Goal: Information Seeking & Learning: Understand process/instructions

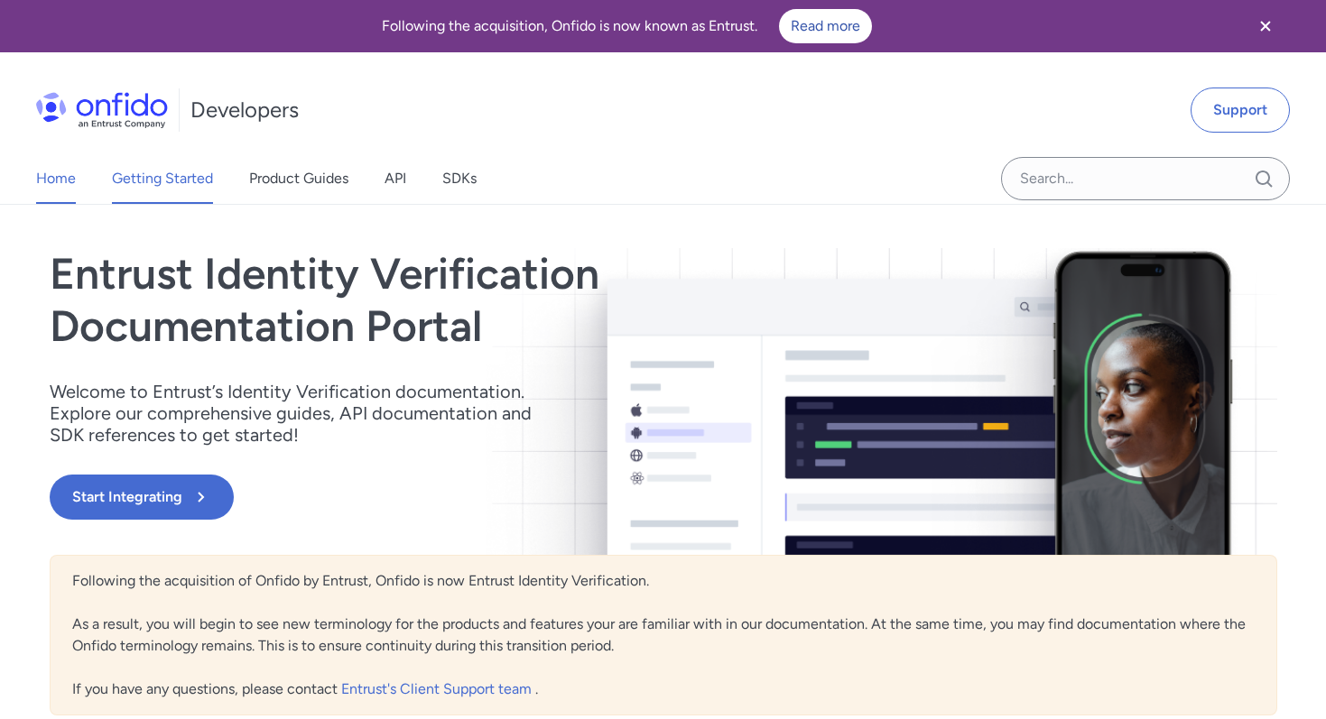
click at [138, 180] on link "Getting Started" at bounding box center [162, 178] width 101 height 51
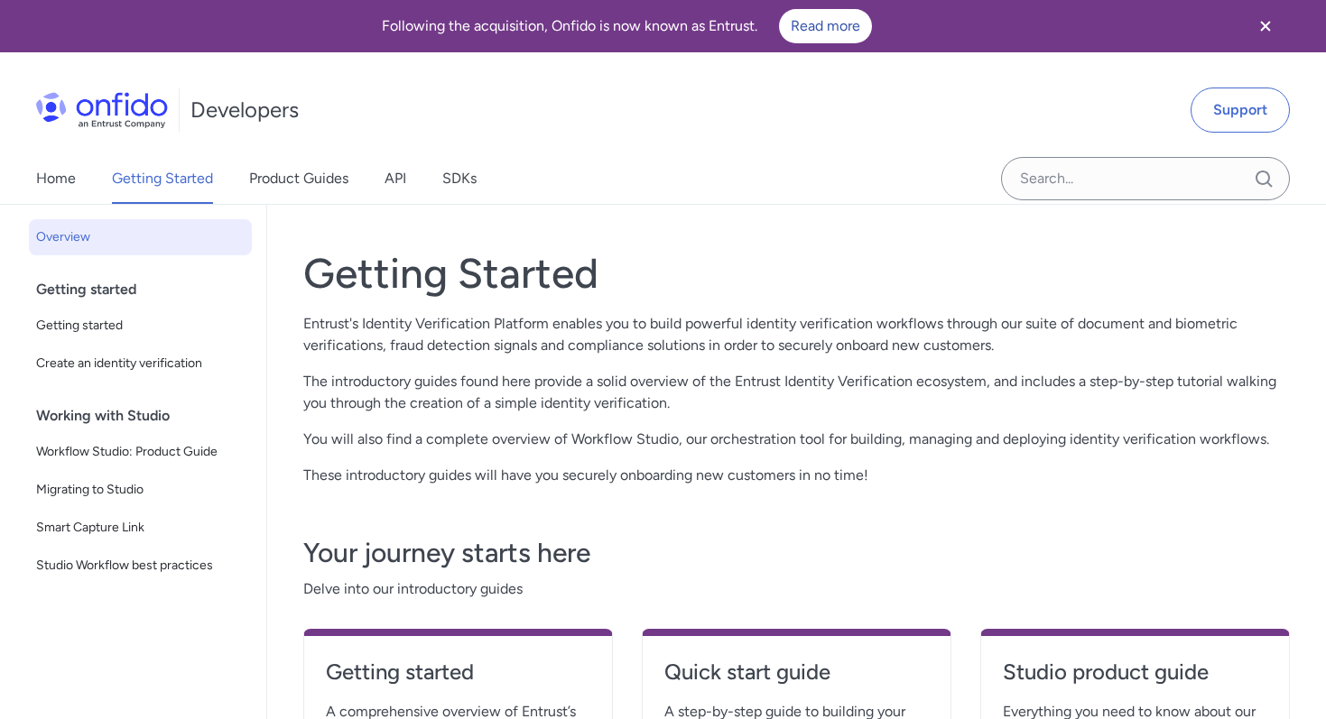
scroll to position [72, 0]
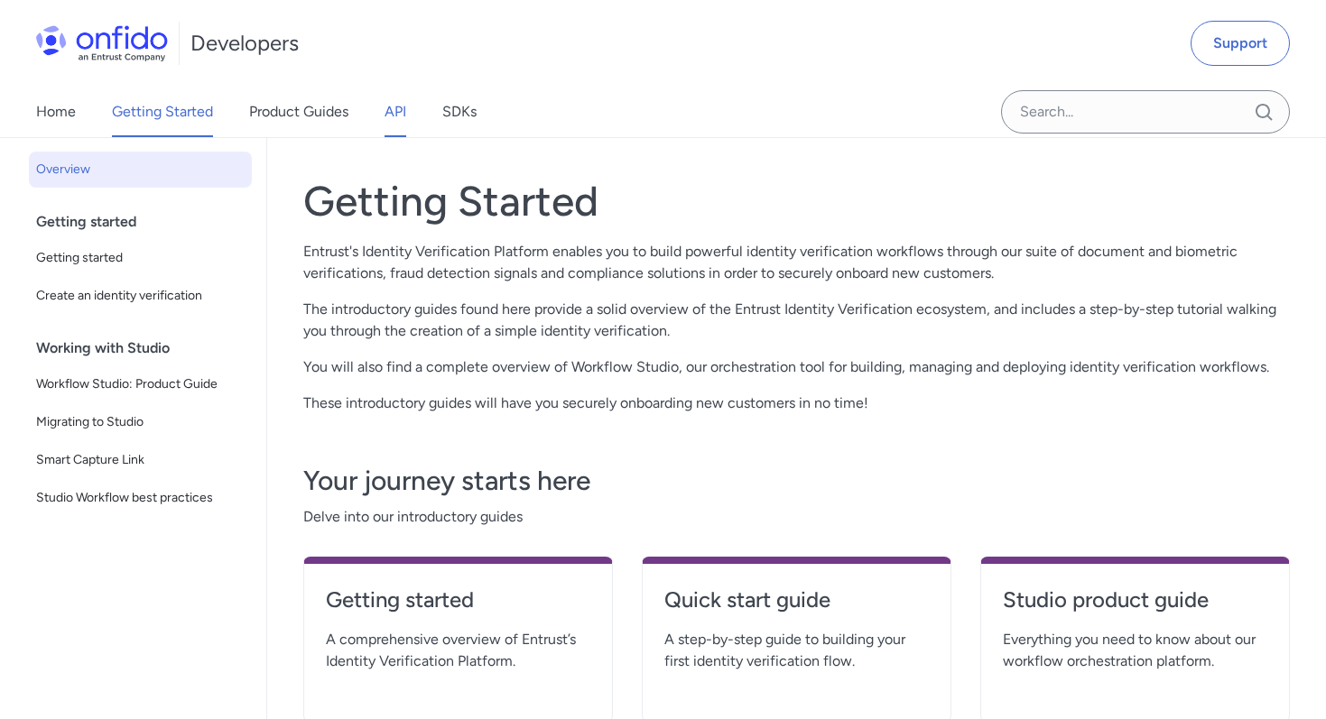
click at [390, 125] on link "API" at bounding box center [396, 112] width 22 height 51
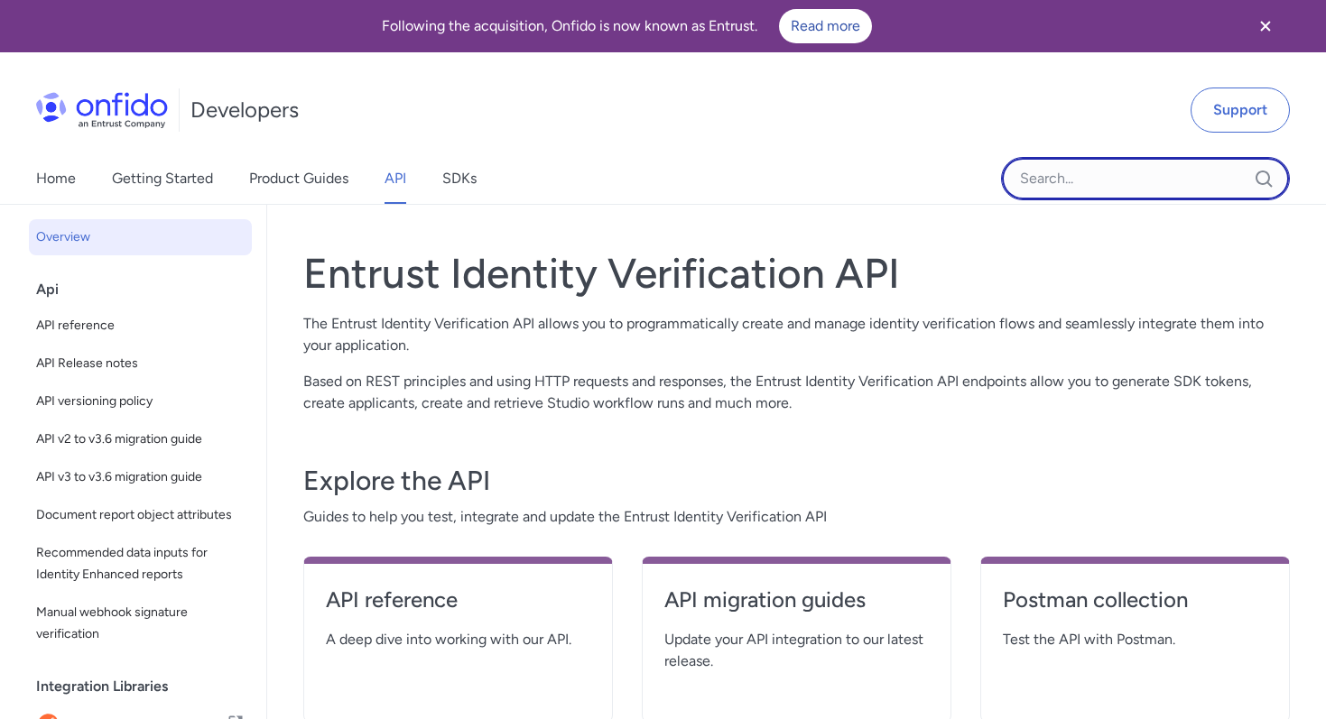
click at [1050, 190] on input "Onfido search input field" at bounding box center [1145, 178] width 289 height 43
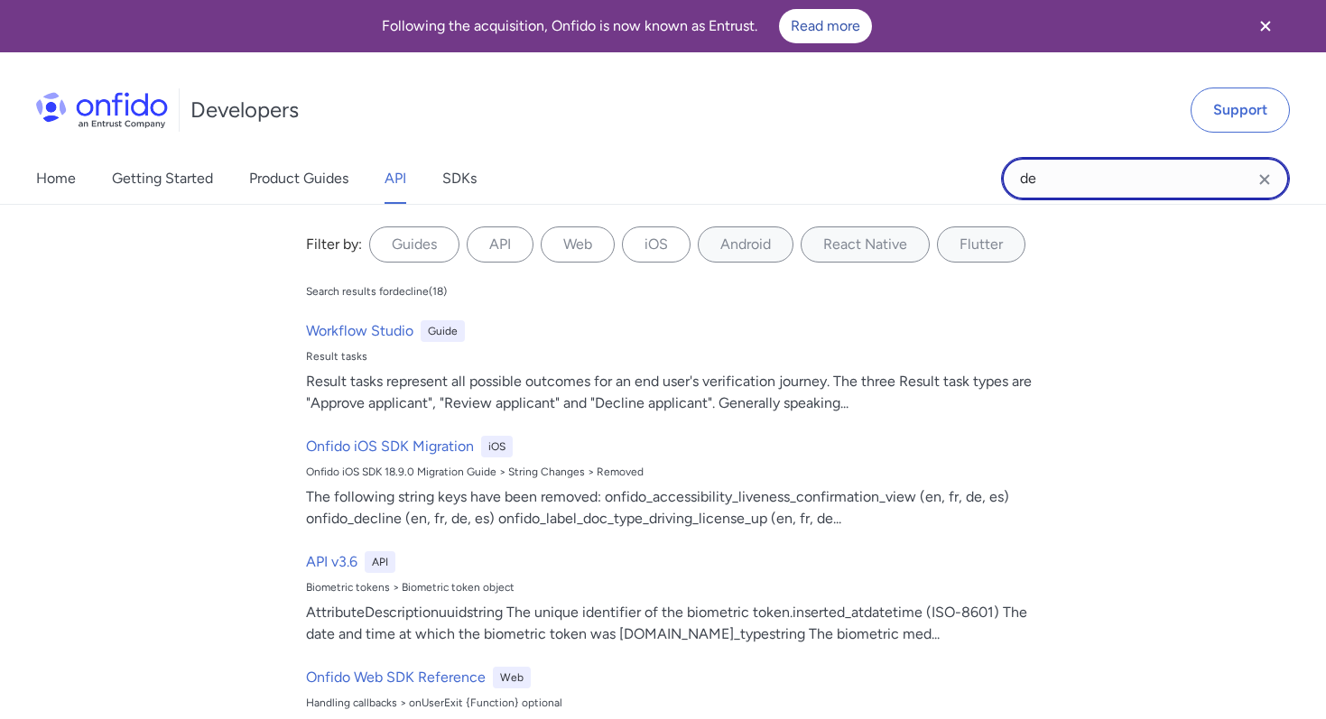
type input "d"
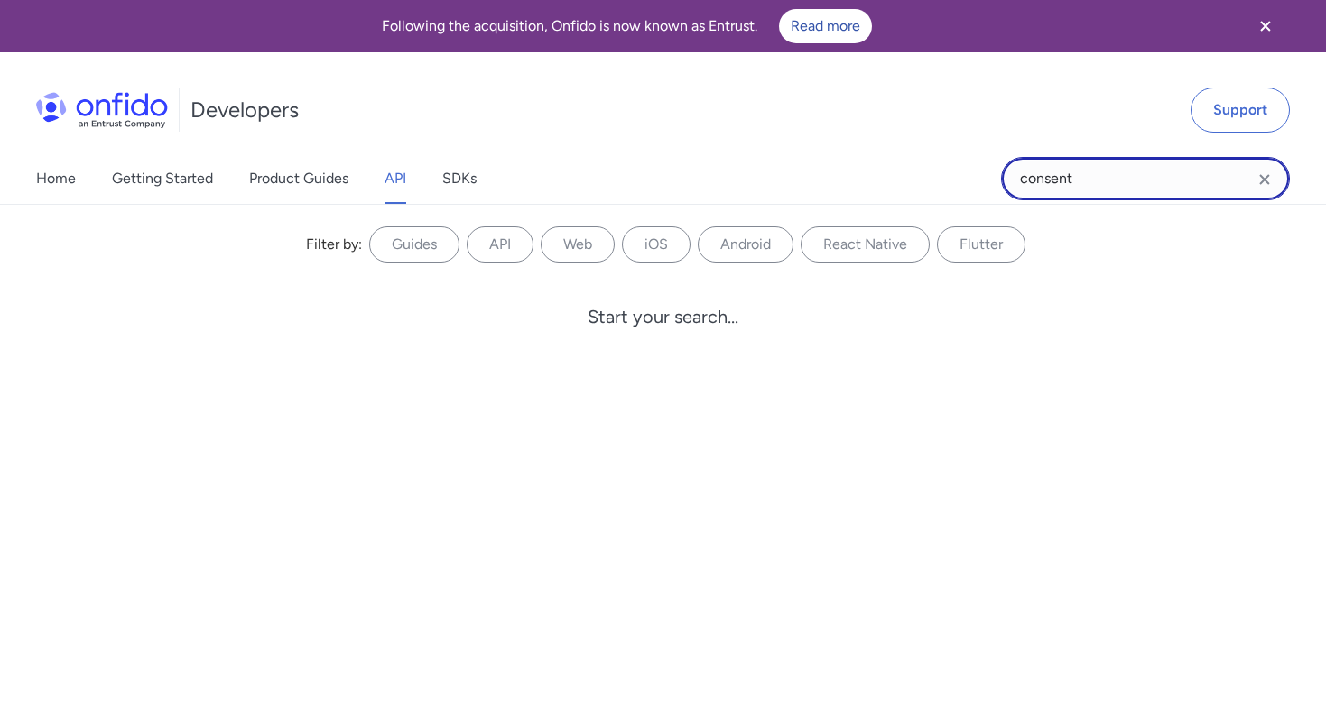
type input "consent"
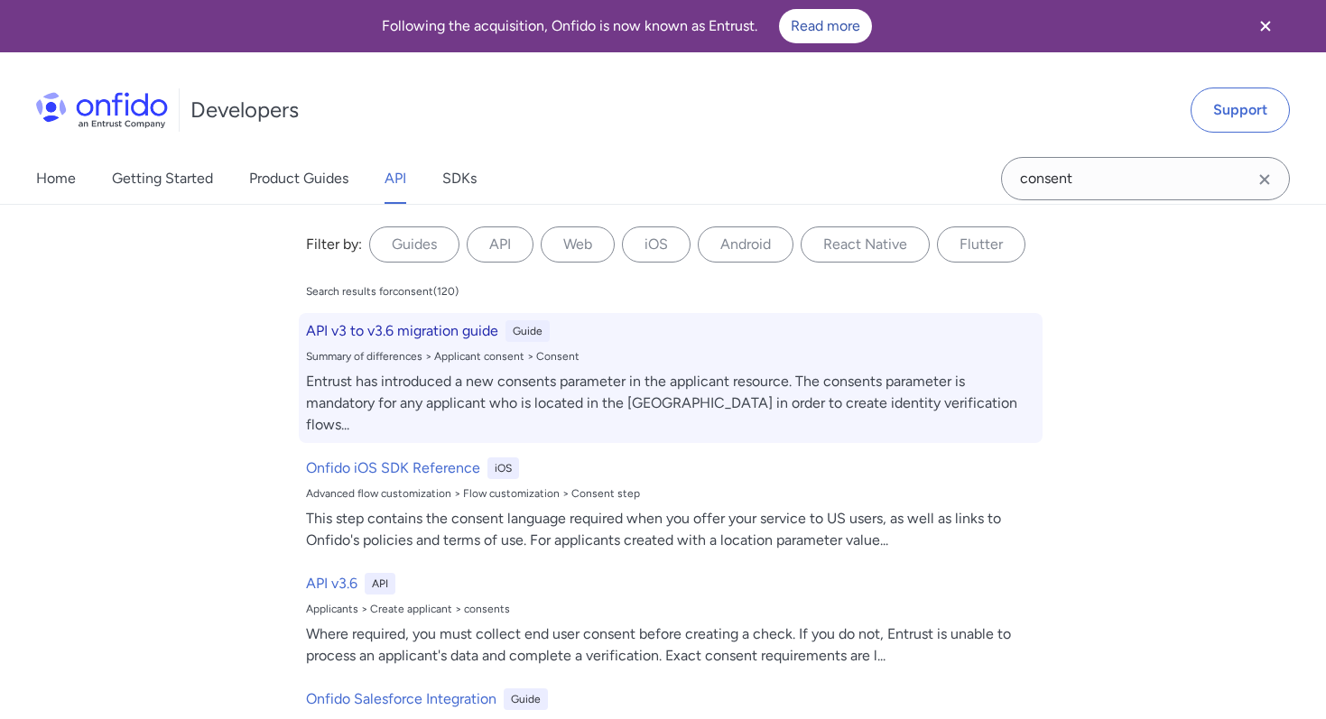
click at [342, 331] on h6 "API v3 to v3.6 migration guide" at bounding box center [402, 331] width 192 height 22
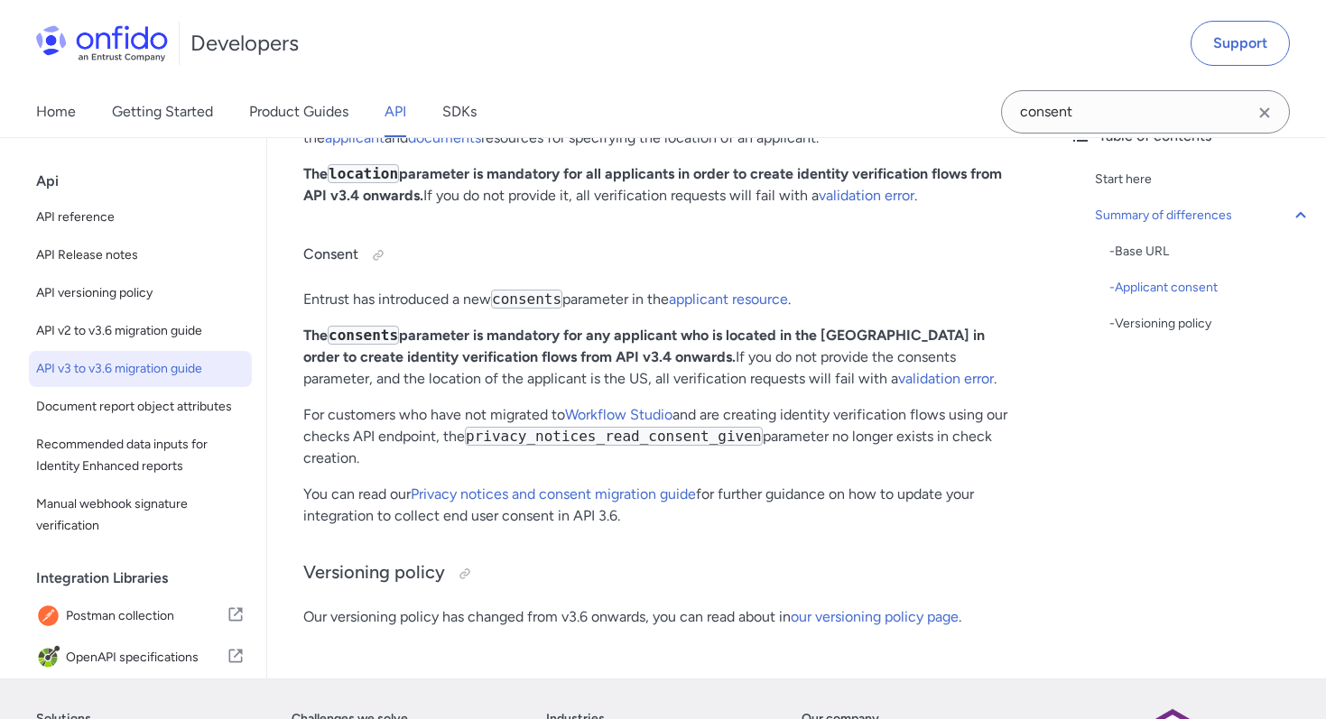
scroll to position [811, 0]
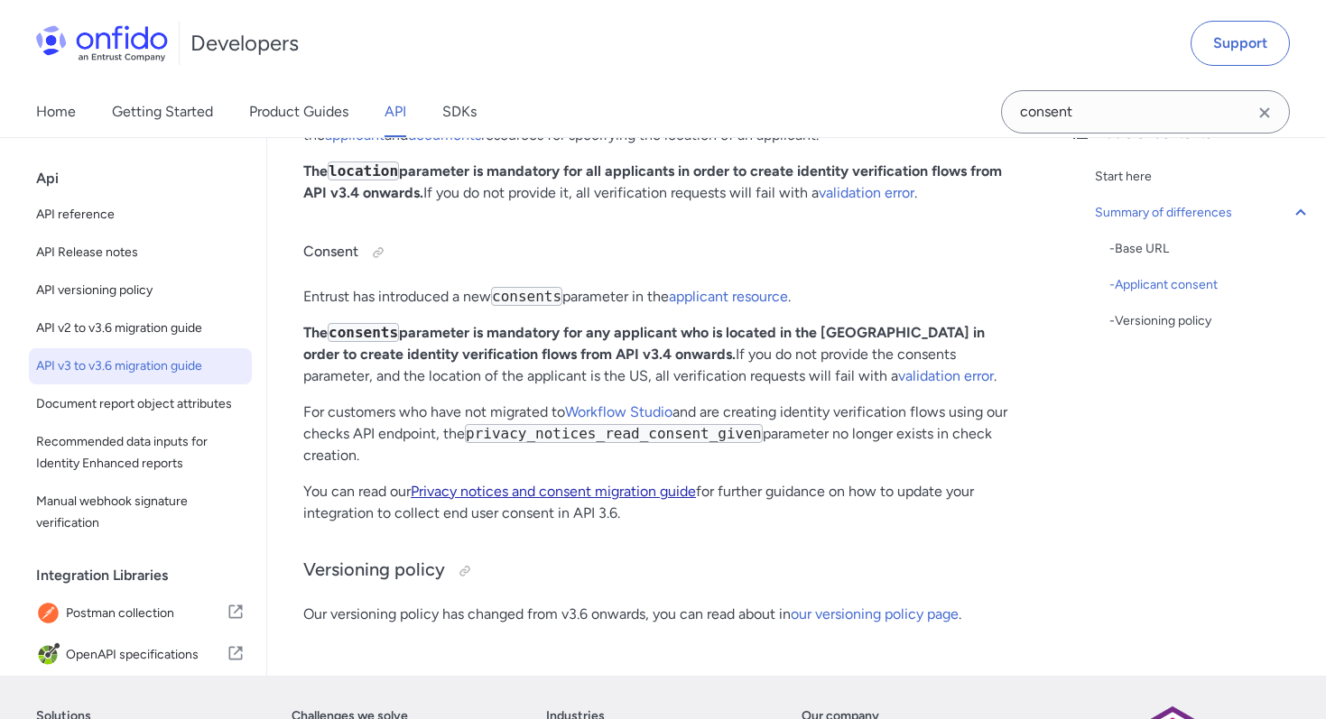
click at [518, 493] on link "Privacy notices and consent migration guide" at bounding box center [553, 491] width 285 height 17
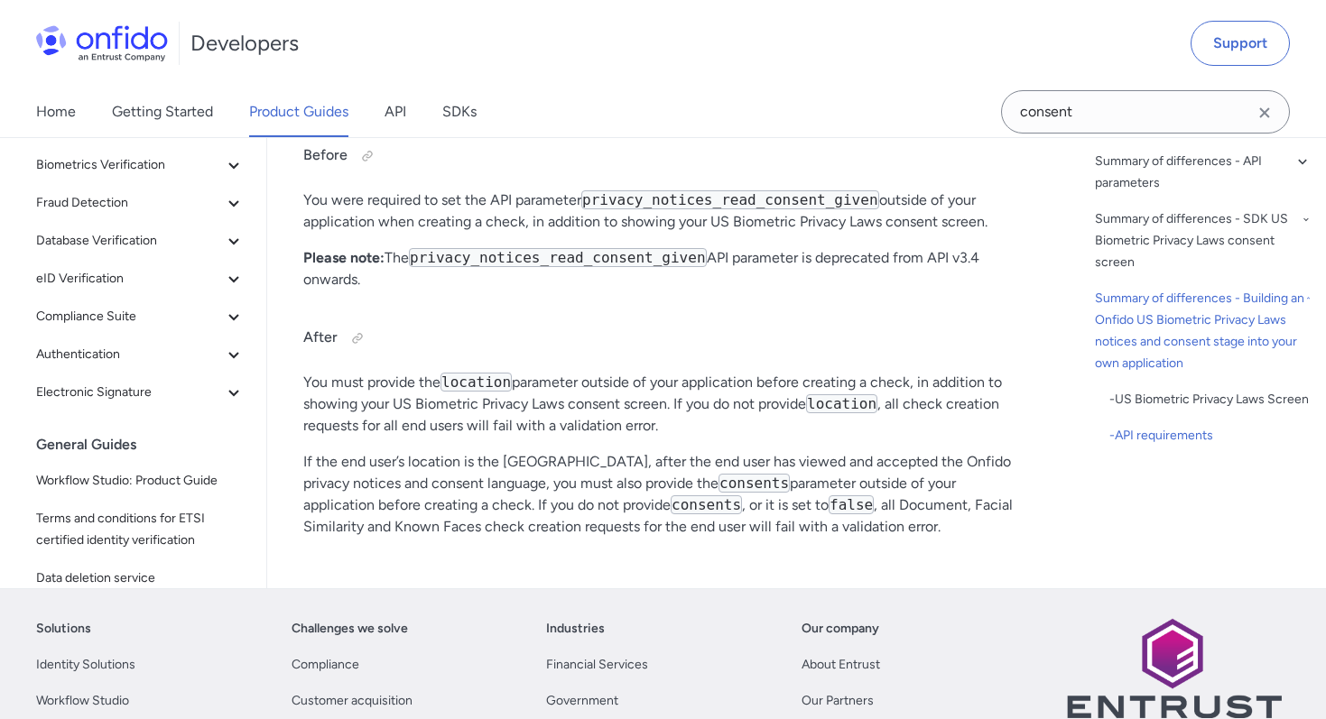
scroll to position [6783, 0]
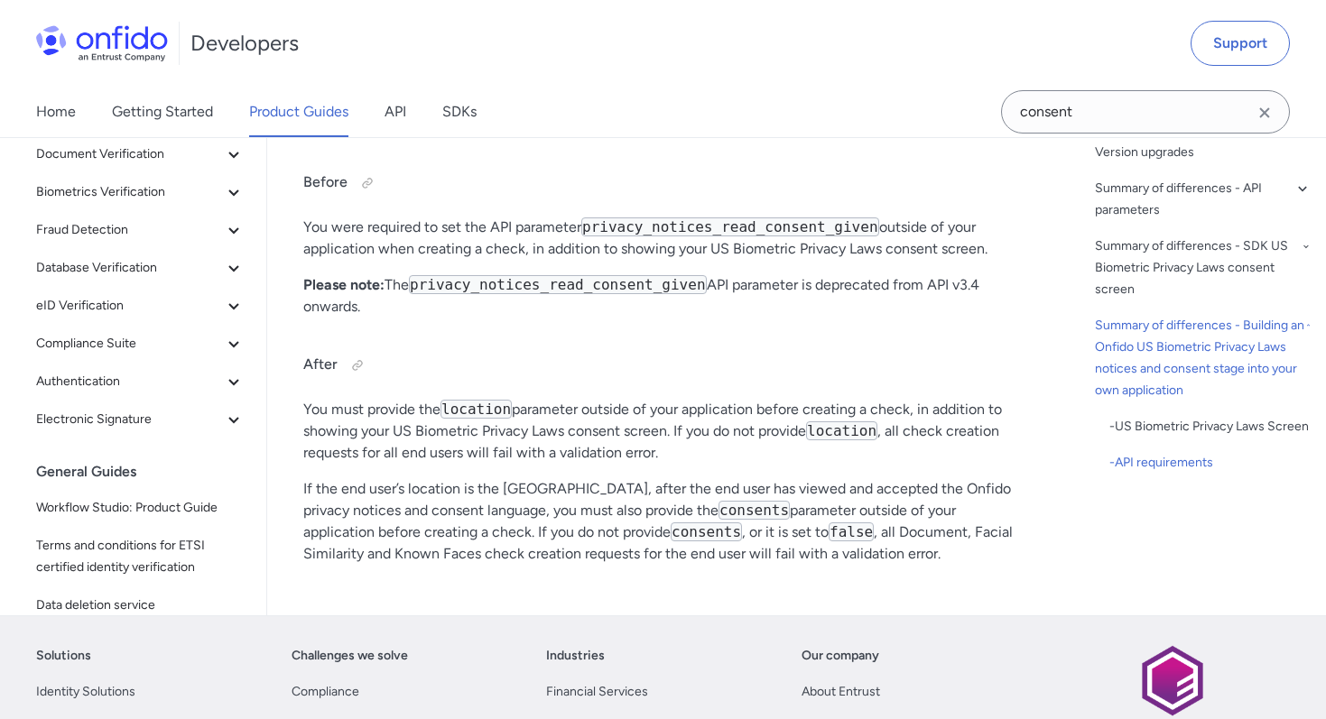
click at [671, 523] on code "consents" at bounding box center [706, 532] width 71 height 19
copy code "consents"
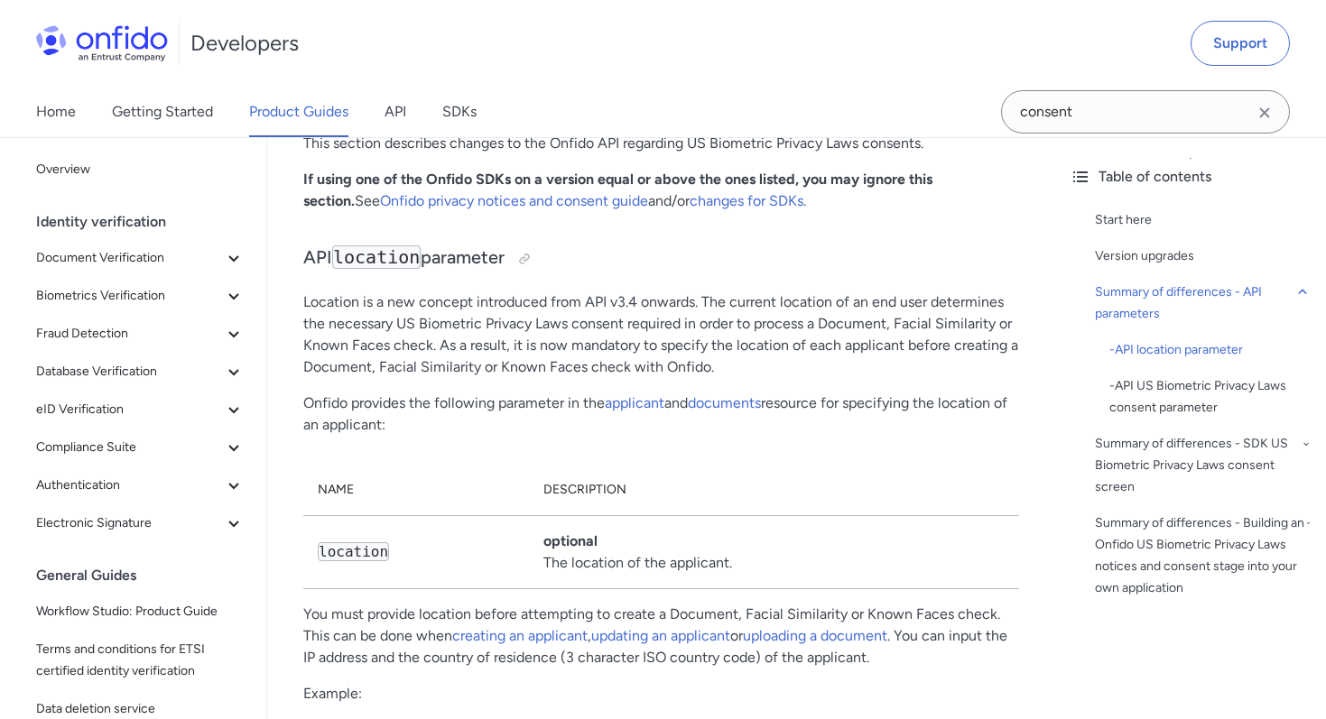
scroll to position [1142, 0]
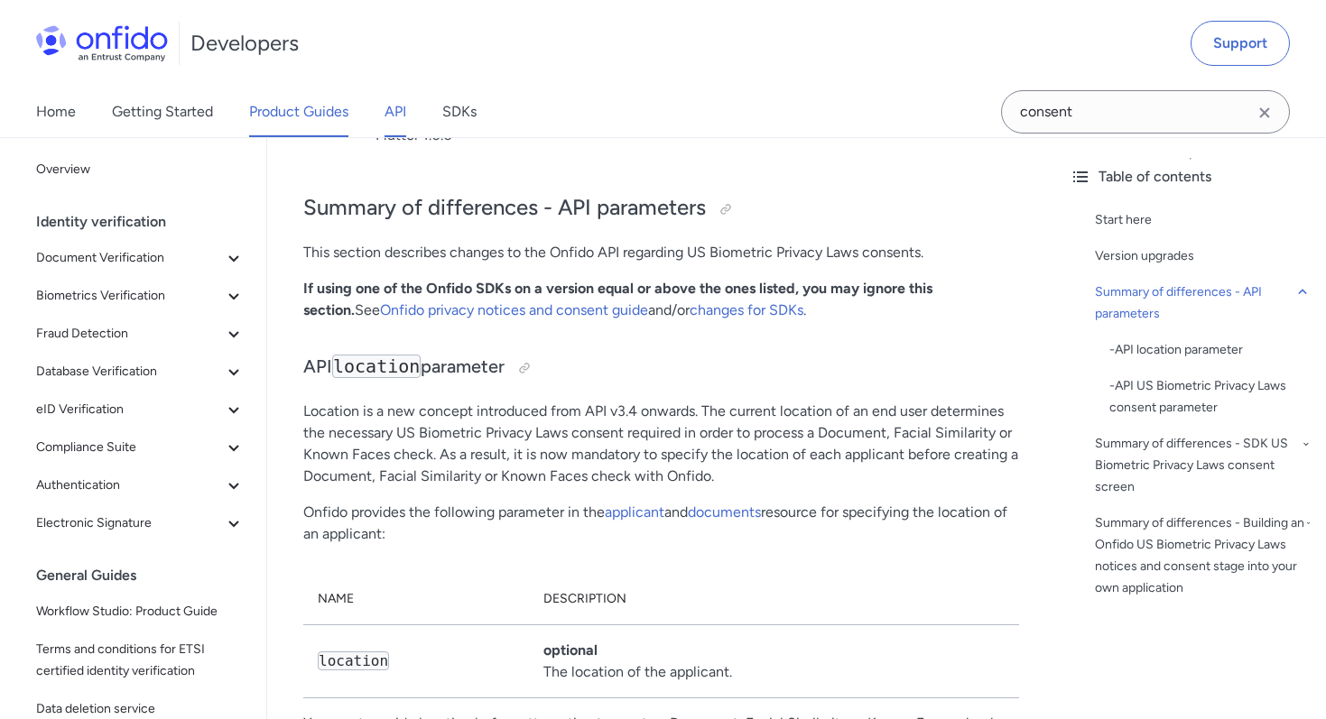
click at [386, 116] on link "API" at bounding box center [396, 112] width 22 height 51
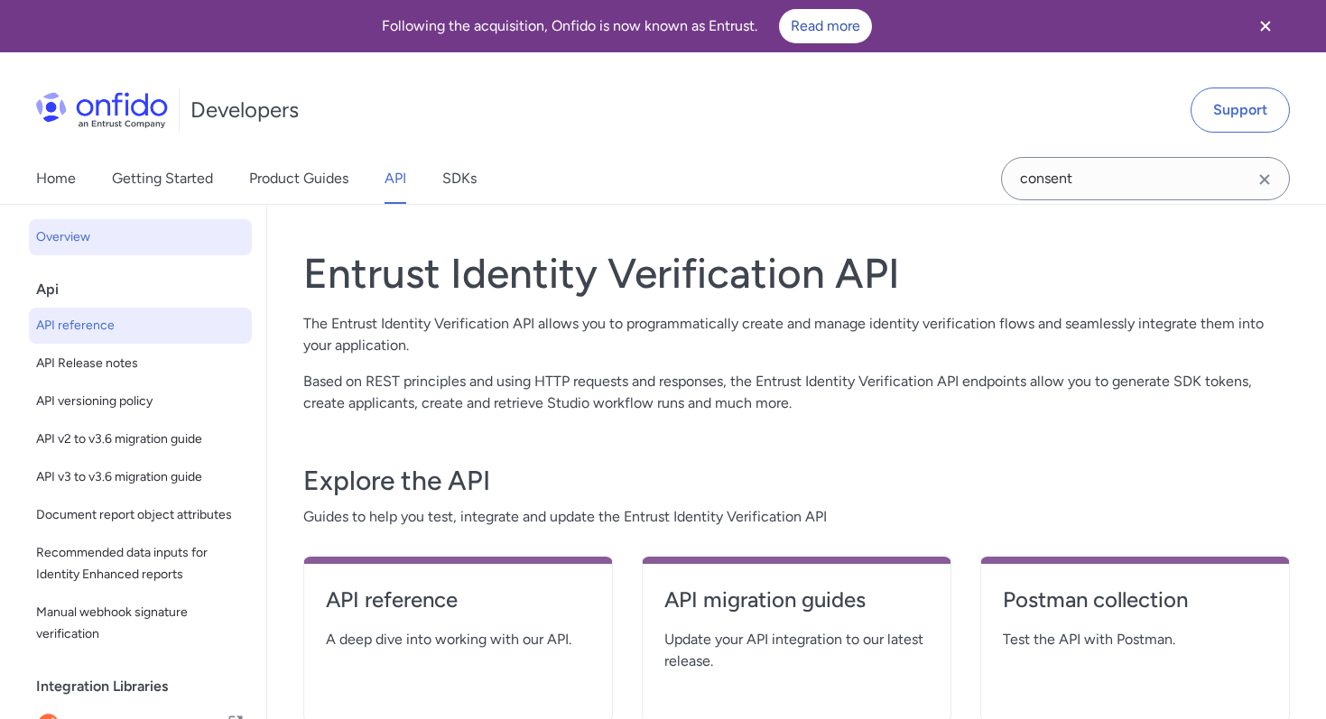
click at [170, 343] on link "API reference" at bounding box center [140, 326] width 223 height 36
select select "http"
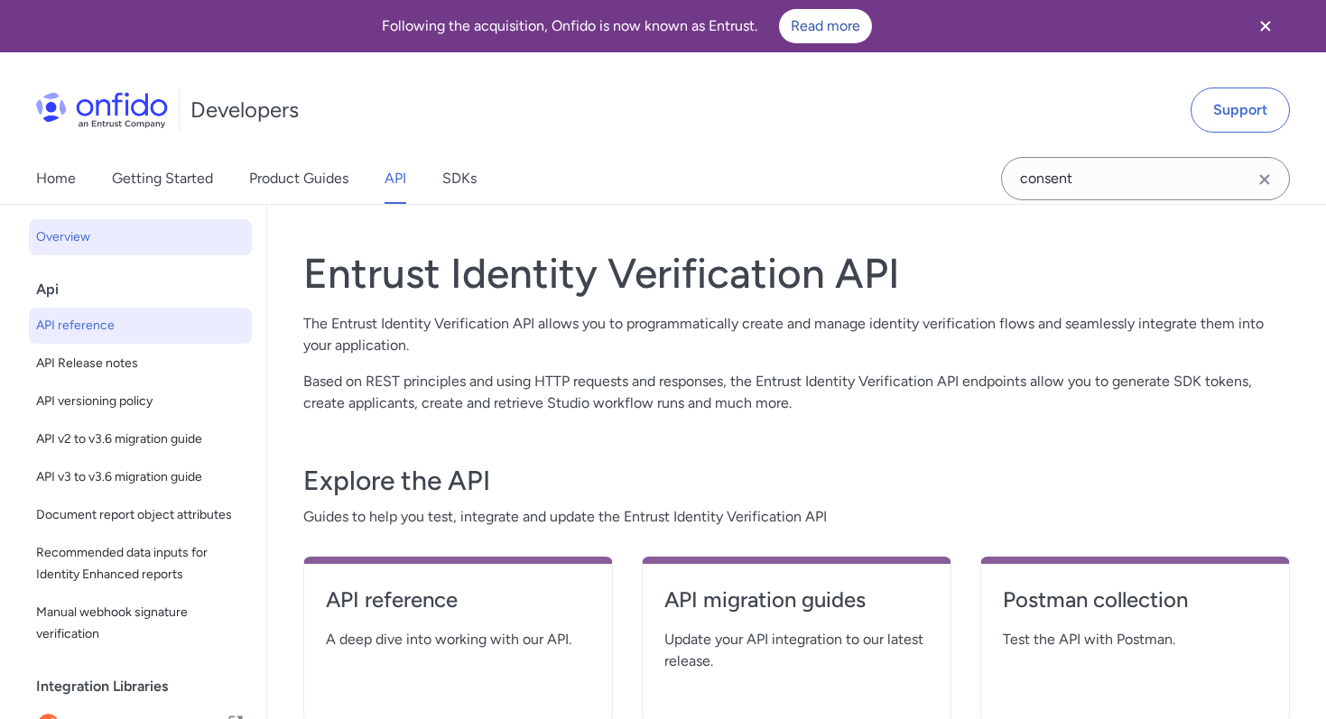
select select "http"
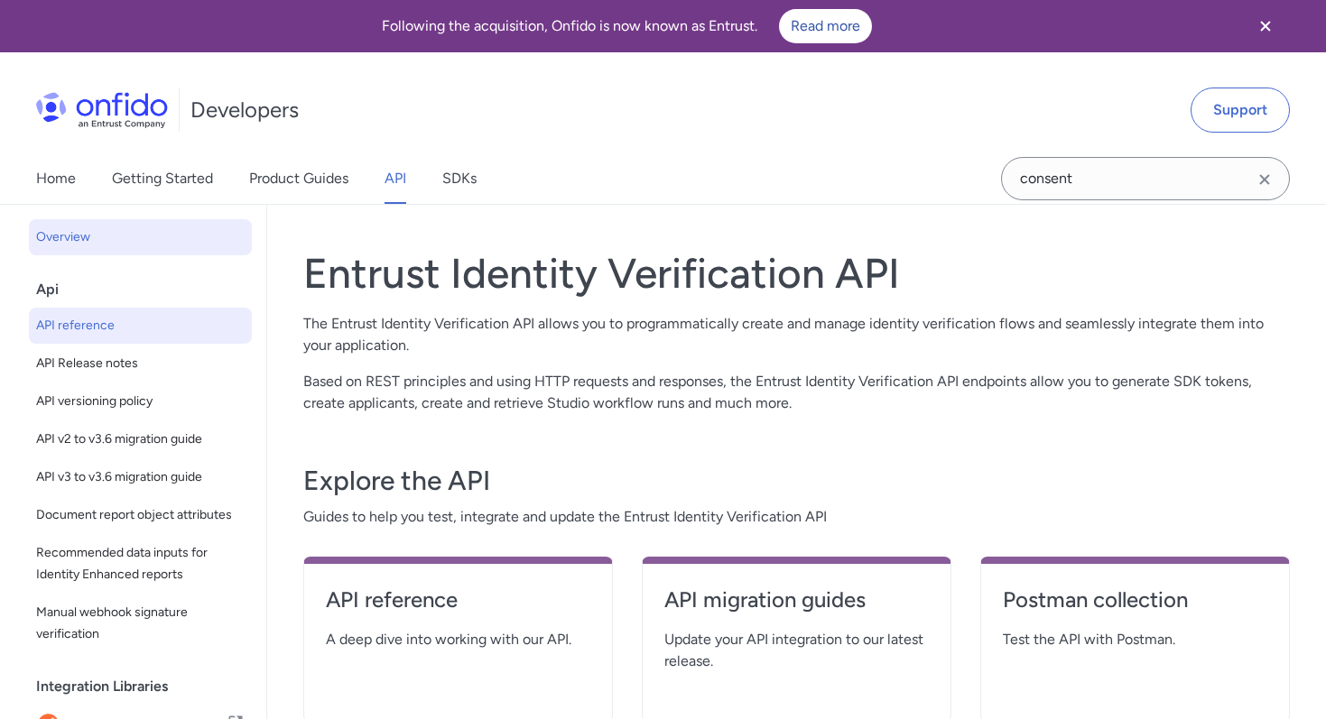
select select "http"
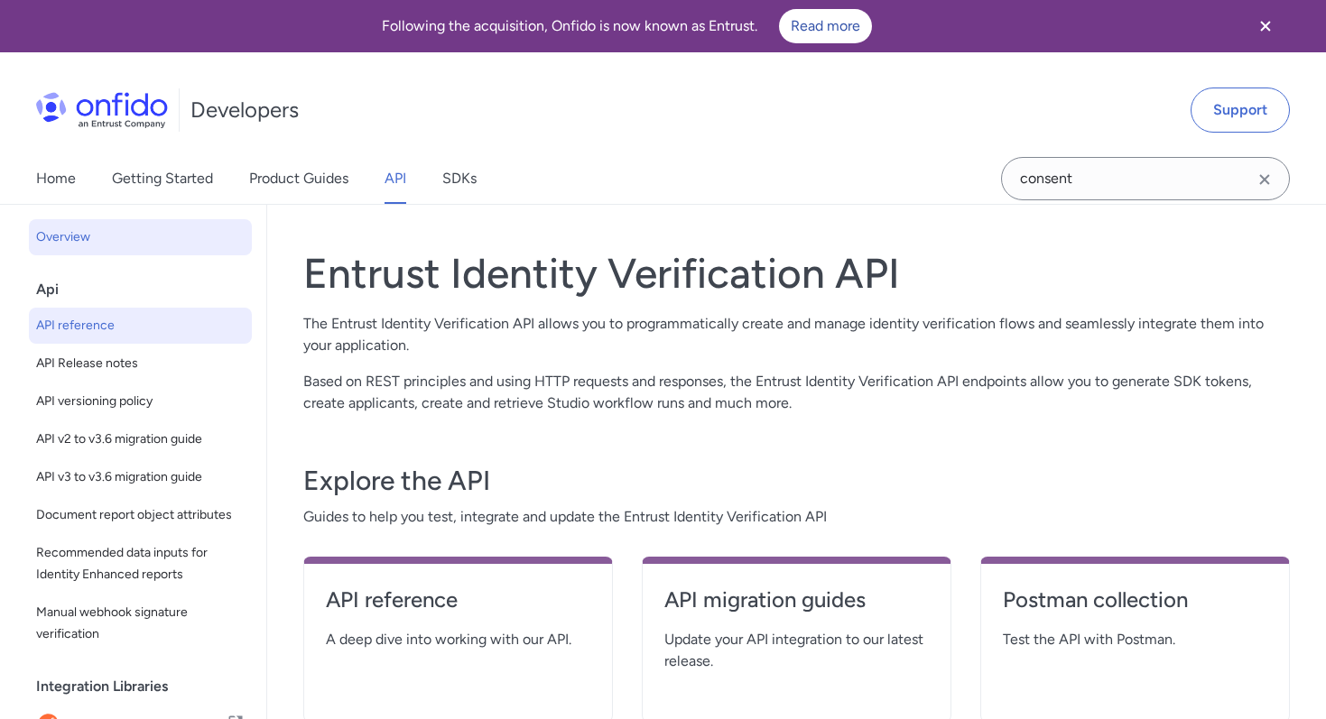
select select "http"
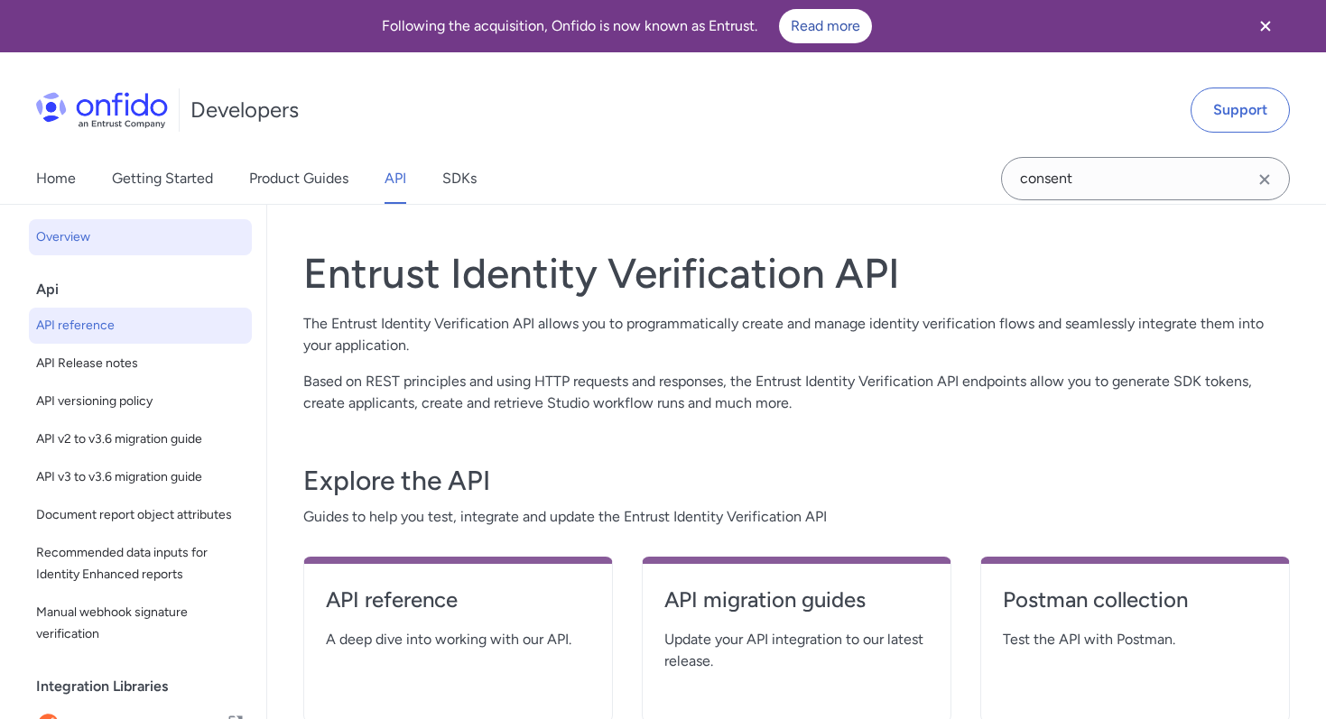
select select "http"
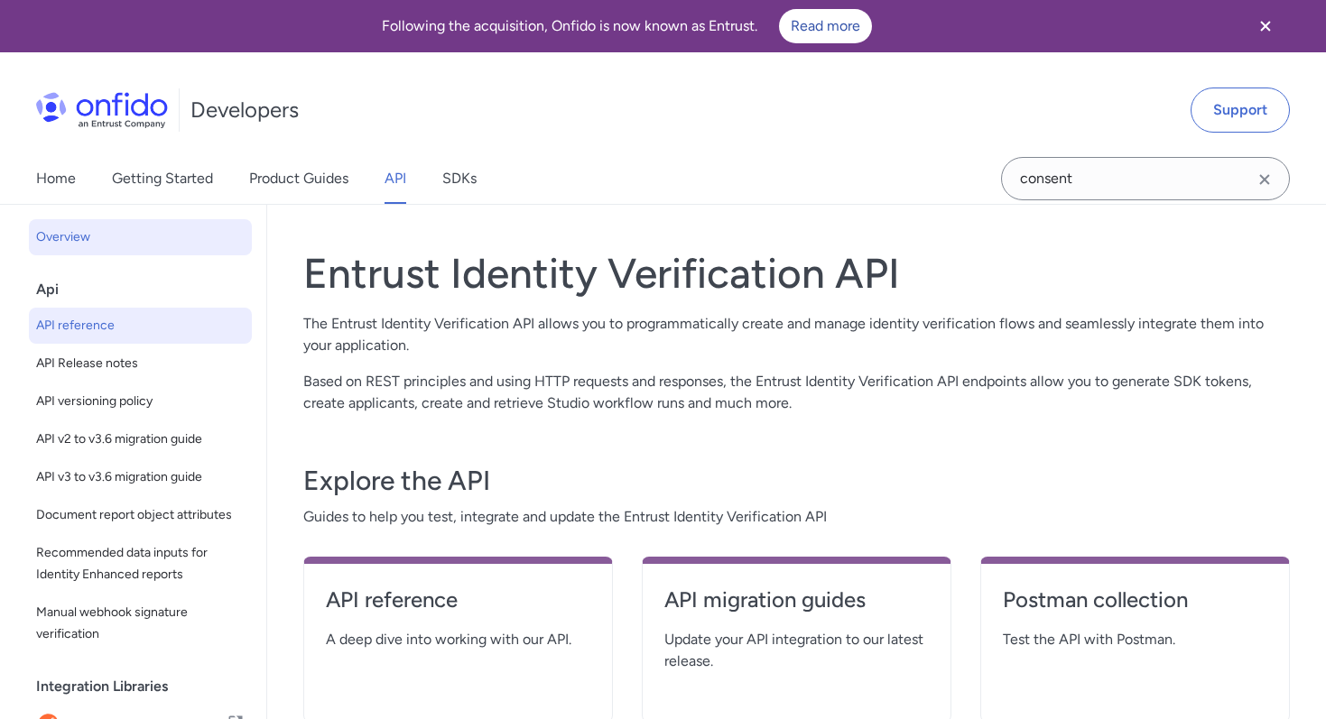
select select "http"
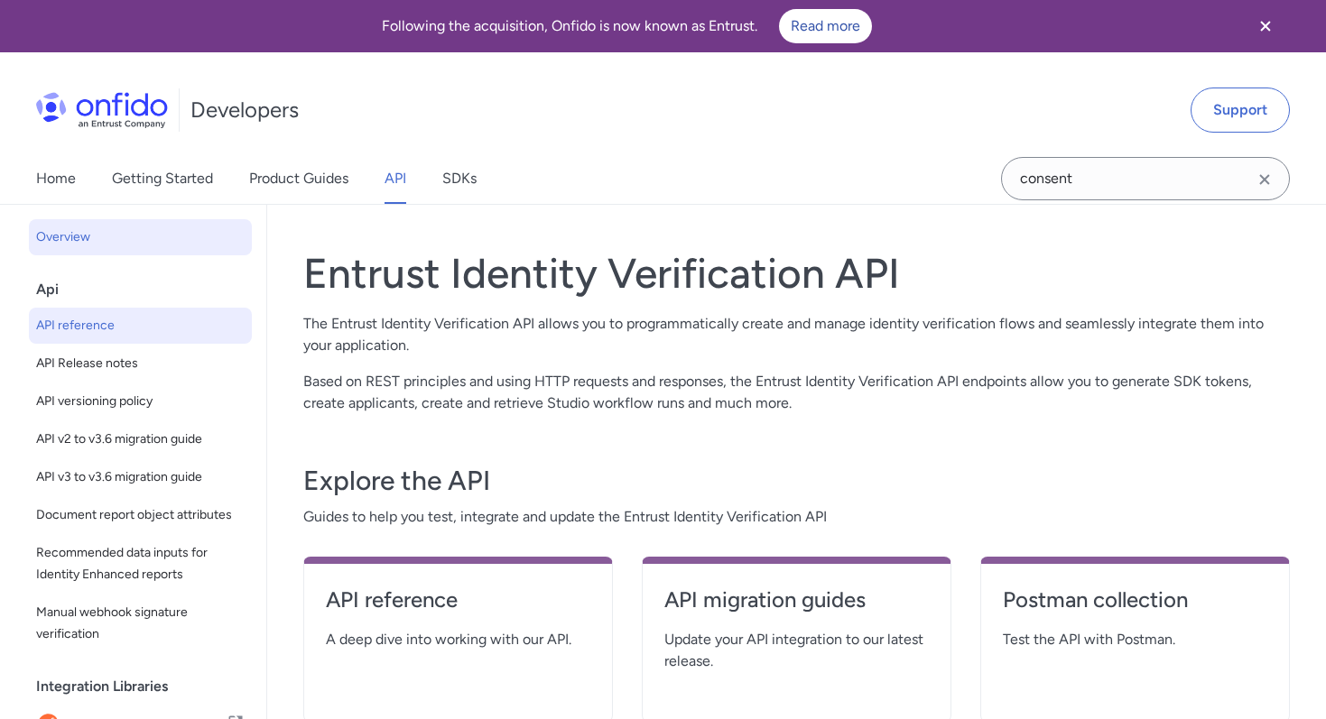
select select "http"
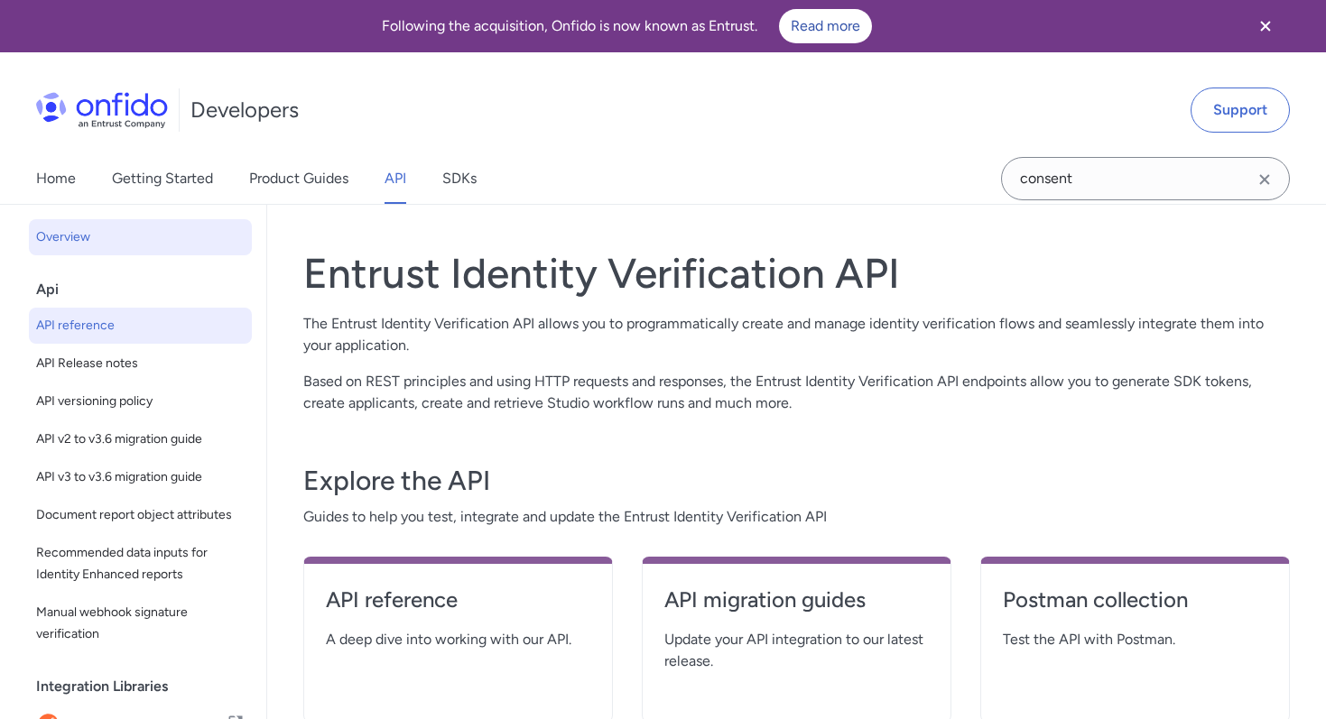
select select "http"
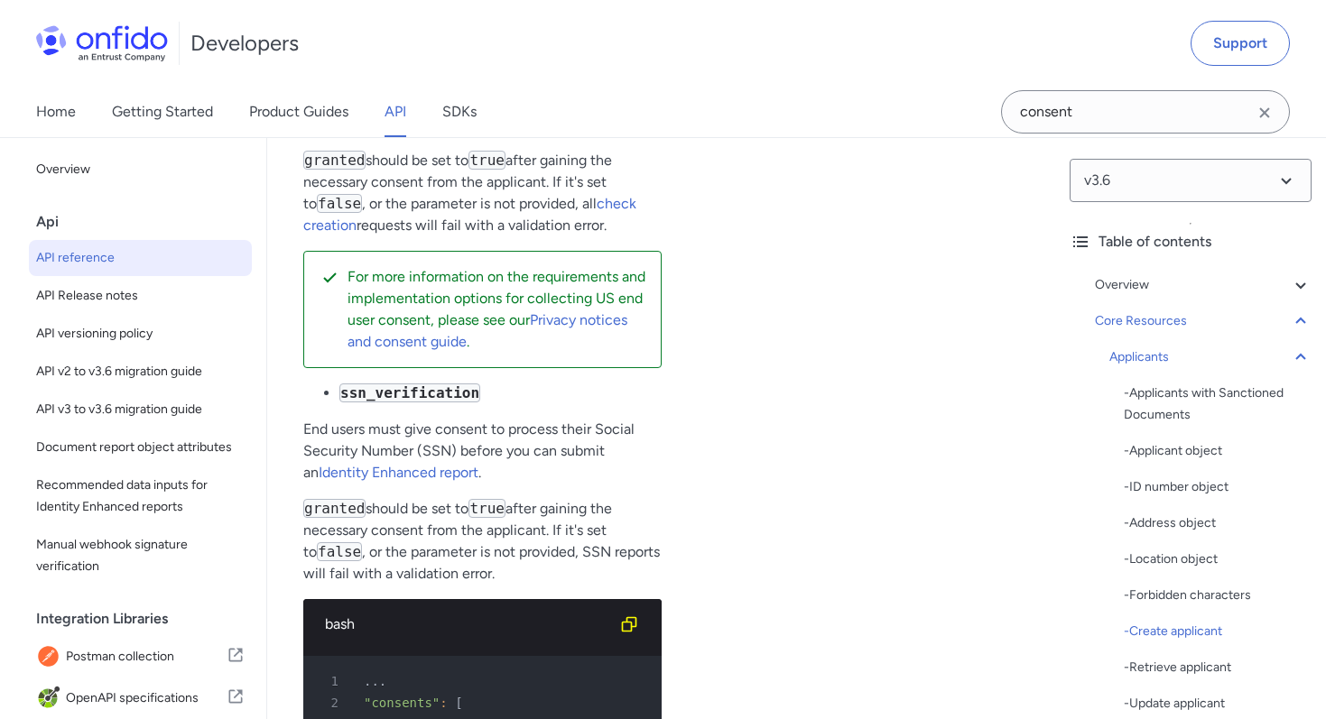
scroll to position [27817, 0]
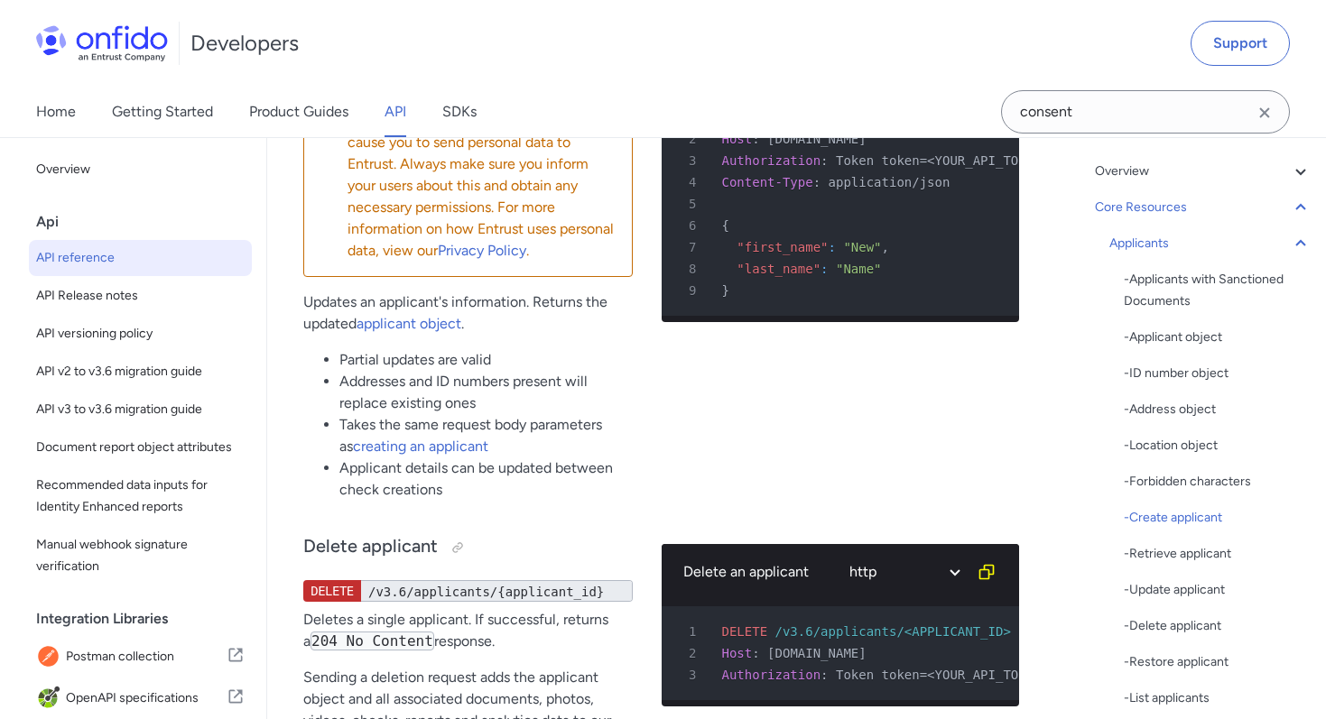
scroll to position [0, 0]
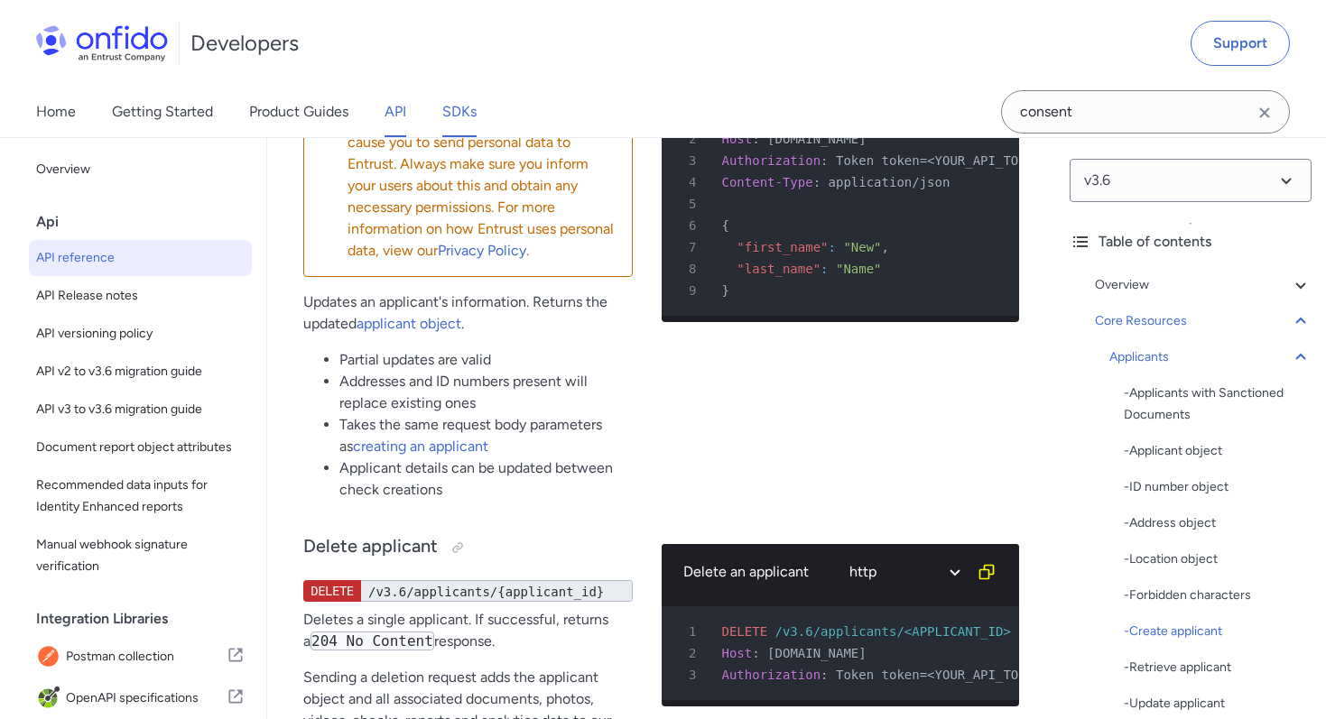
click at [460, 113] on link "SDKs" at bounding box center [459, 112] width 34 height 51
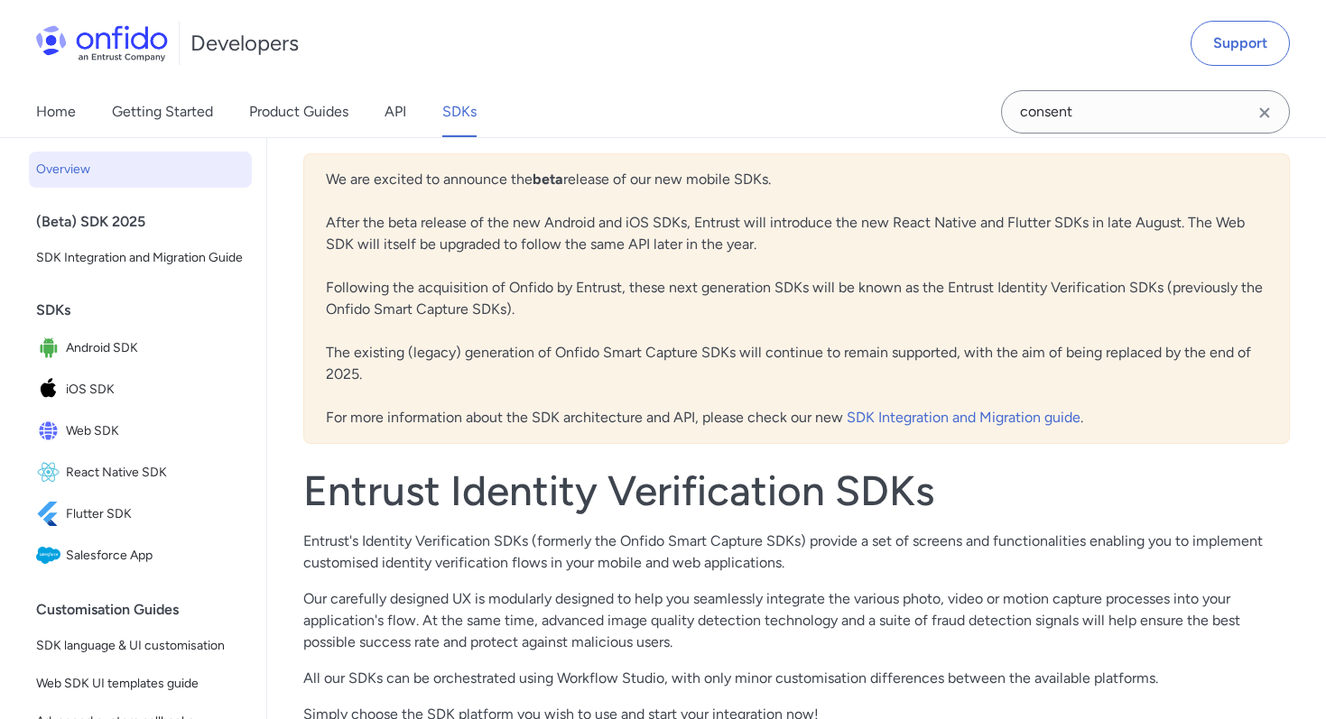
scroll to position [184, 0]
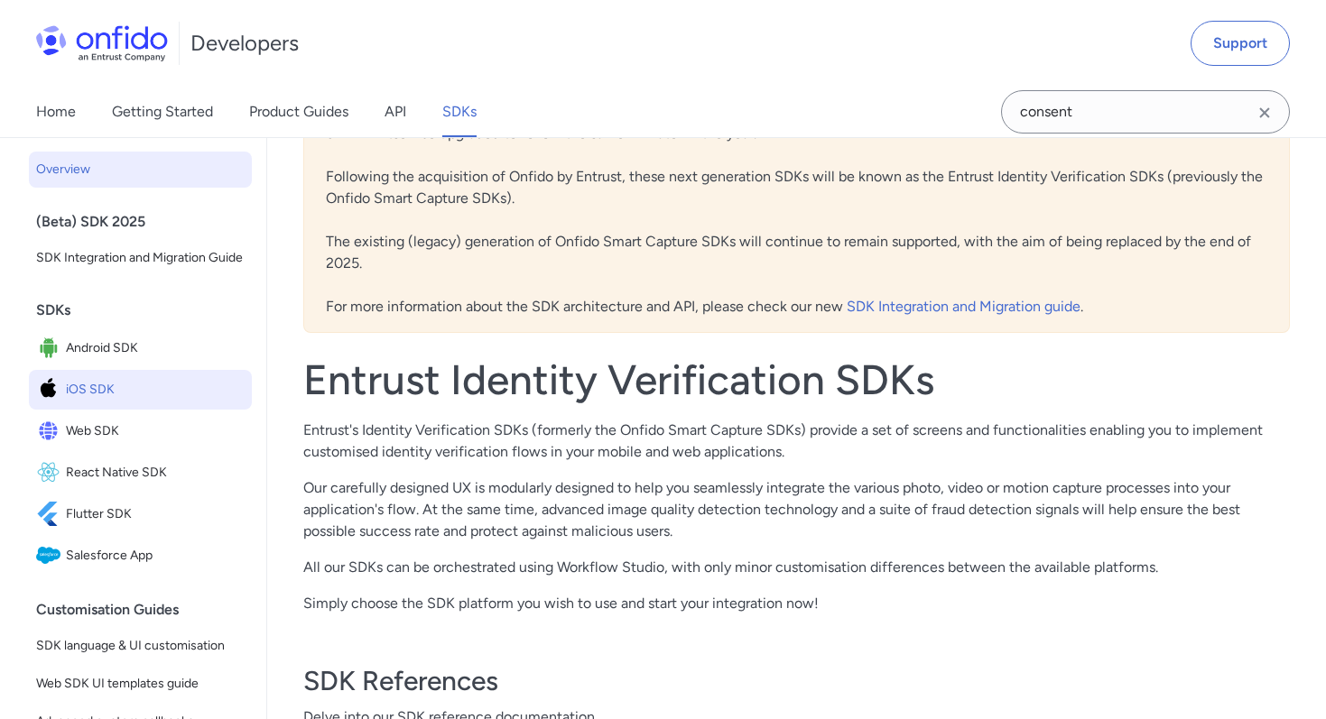
click at [70, 386] on span "iOS SDK" at bounding box center [155, 389] width 179 height 25
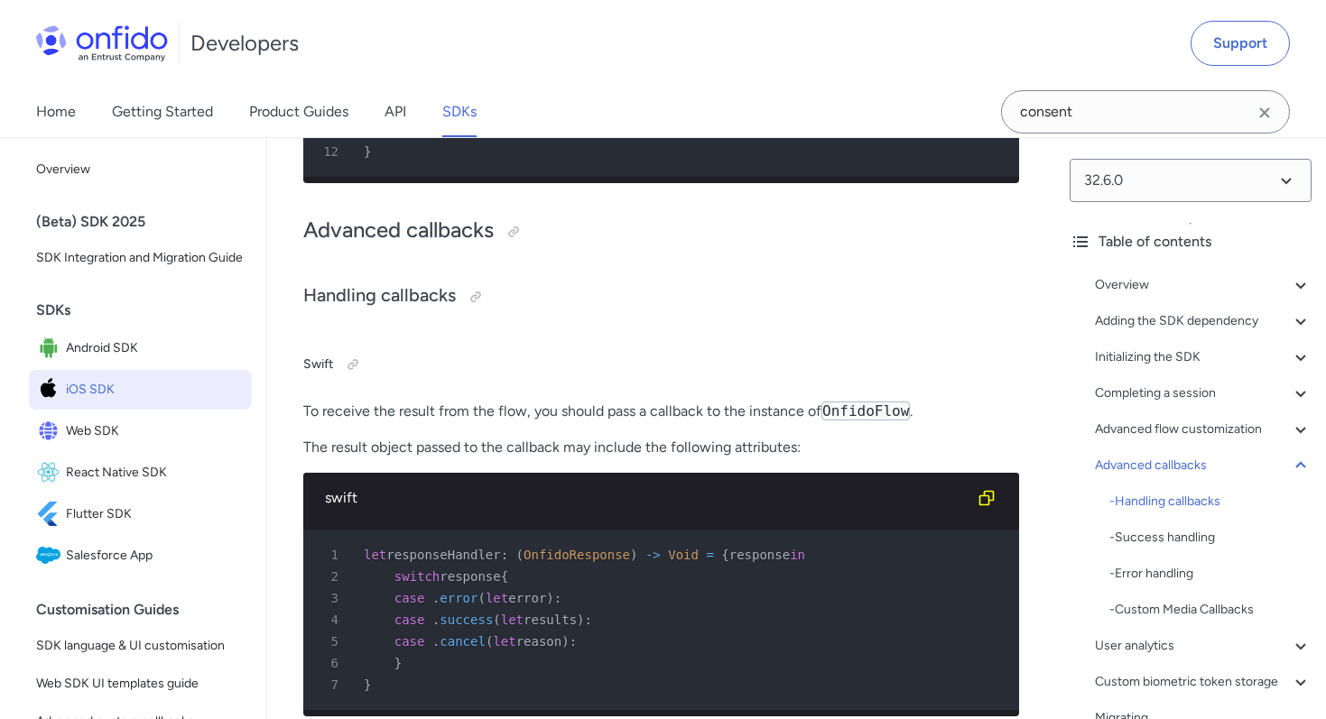
scroll to position [37545, 0]
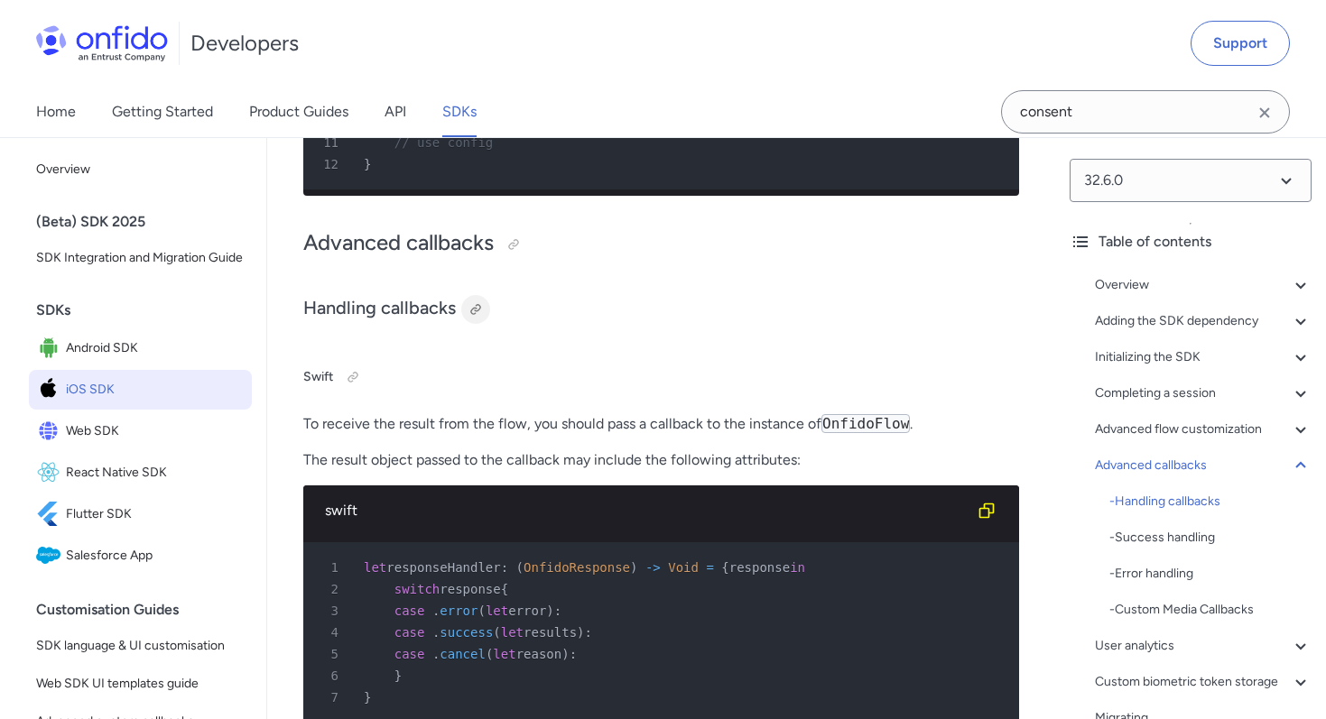
click at [469, 302] on div at bounding box center [475, 309] width 14 height 14
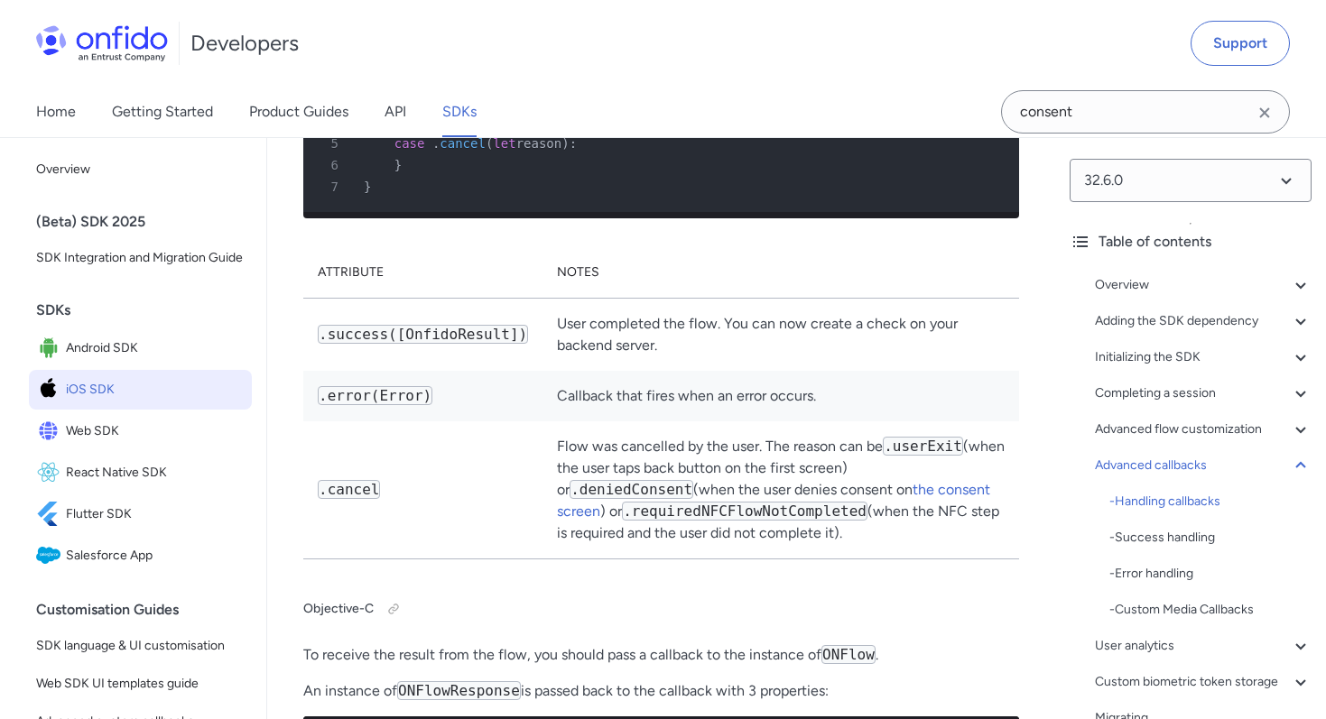
scroll to position [38055, 0]
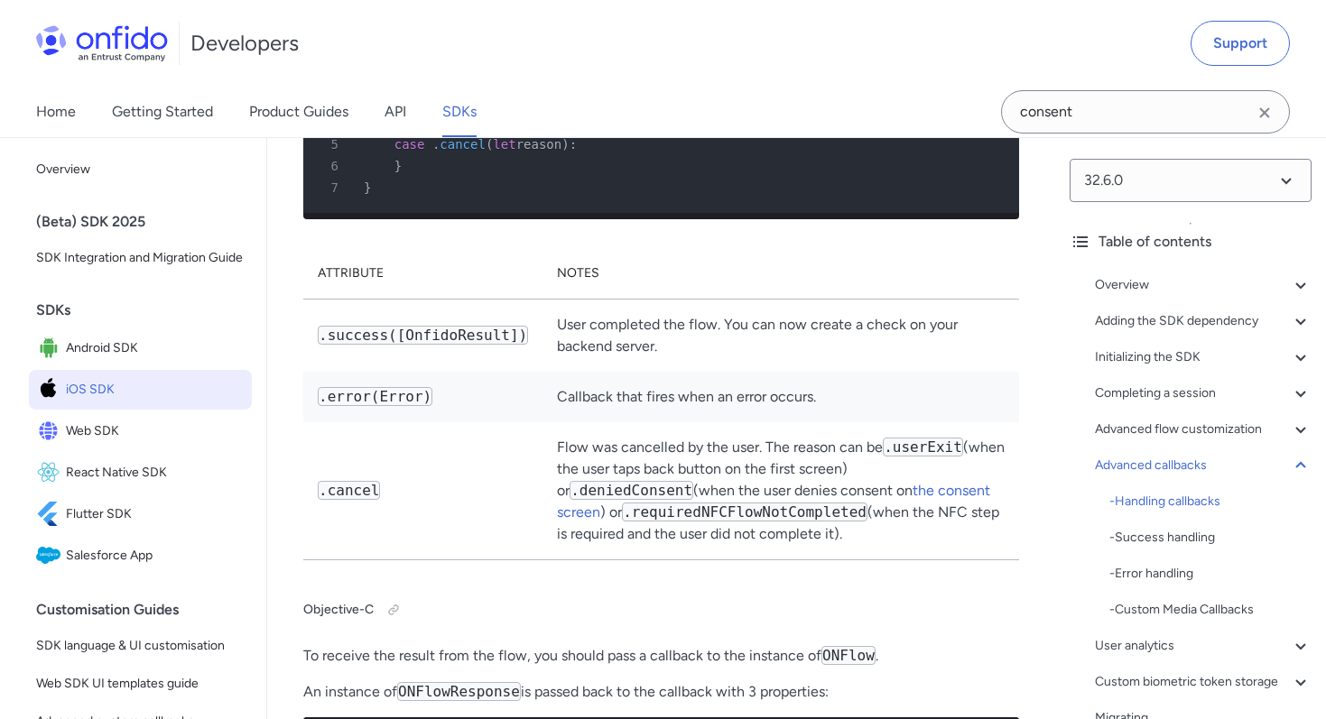
click at [521, 437] on td ".cancel" at bounding box center [422, 491] width 239 height 138
click at [932, 482] on link "the consent screen" at bounding box center [773, 501] width 433 height 39
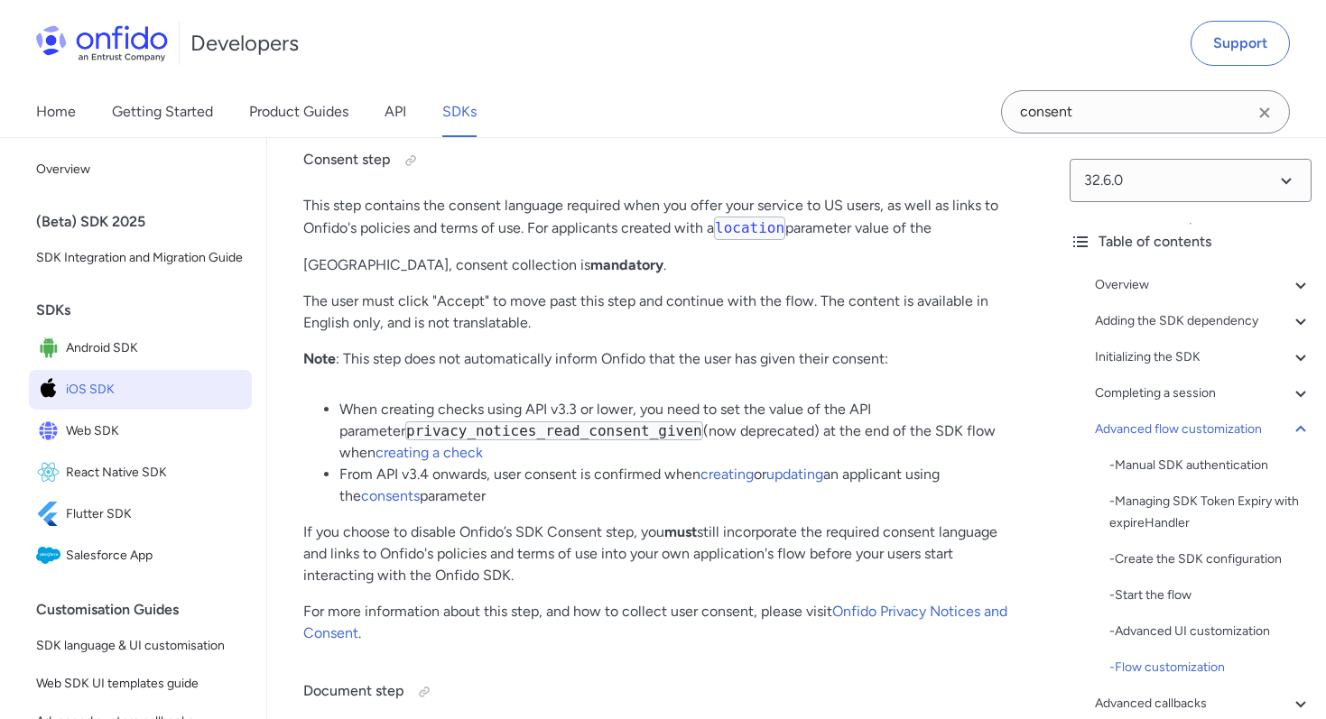
scroll to position [21778, 0]
click at [858, 601] on link "Onfido Privacy Notices and Consent" at bounding box center [655, 620] width 704 height 39
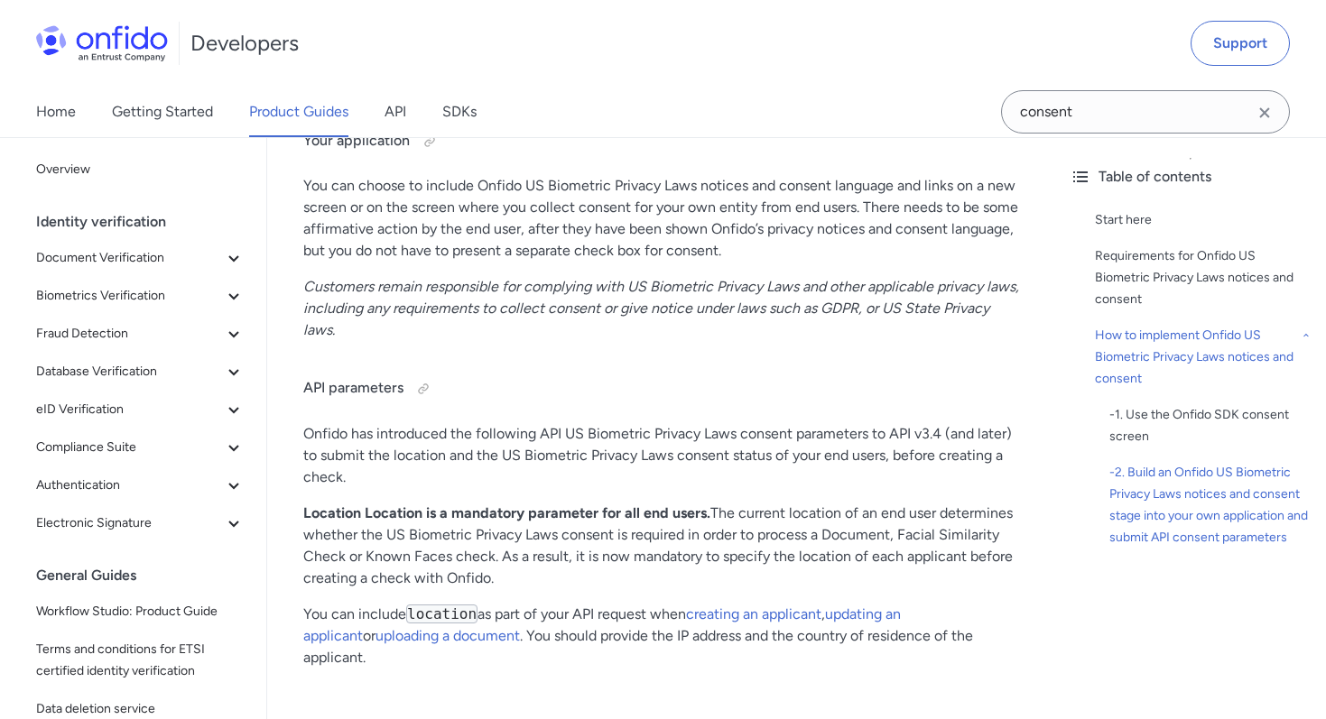
scroll to position [3568, 0]
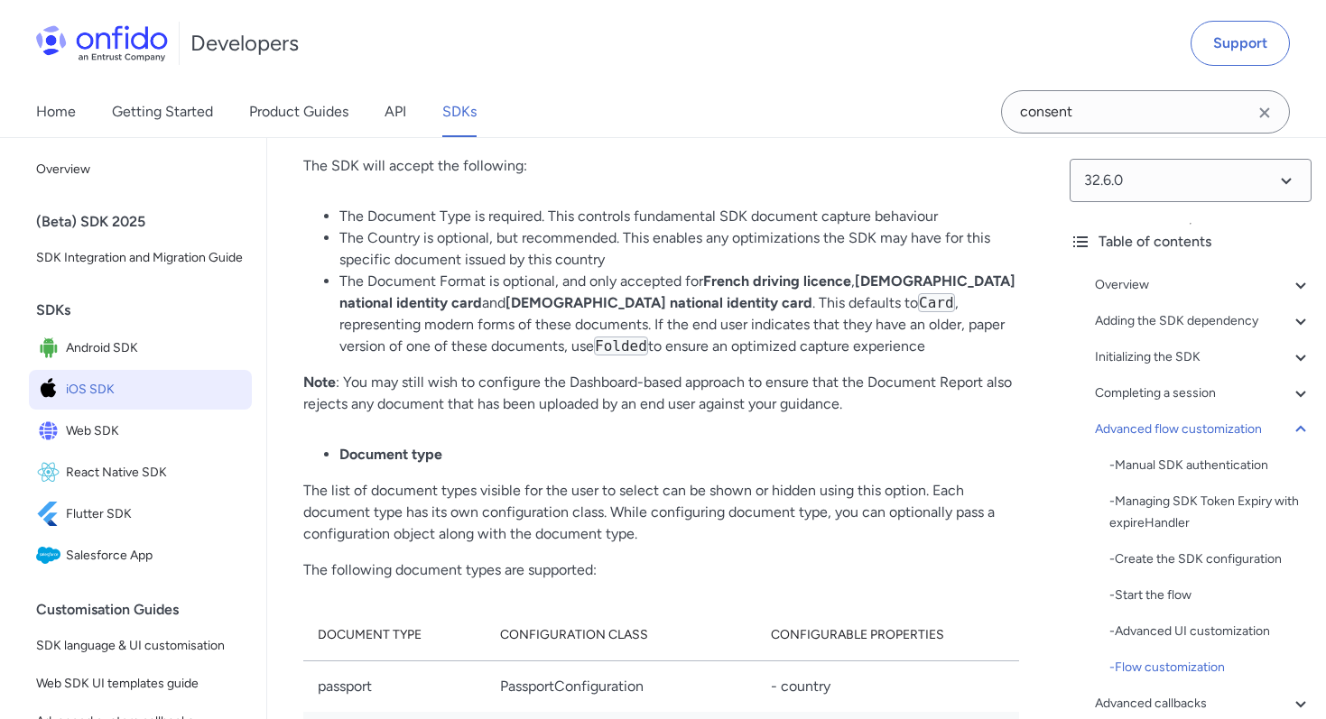
scroll to position [24661, 0]
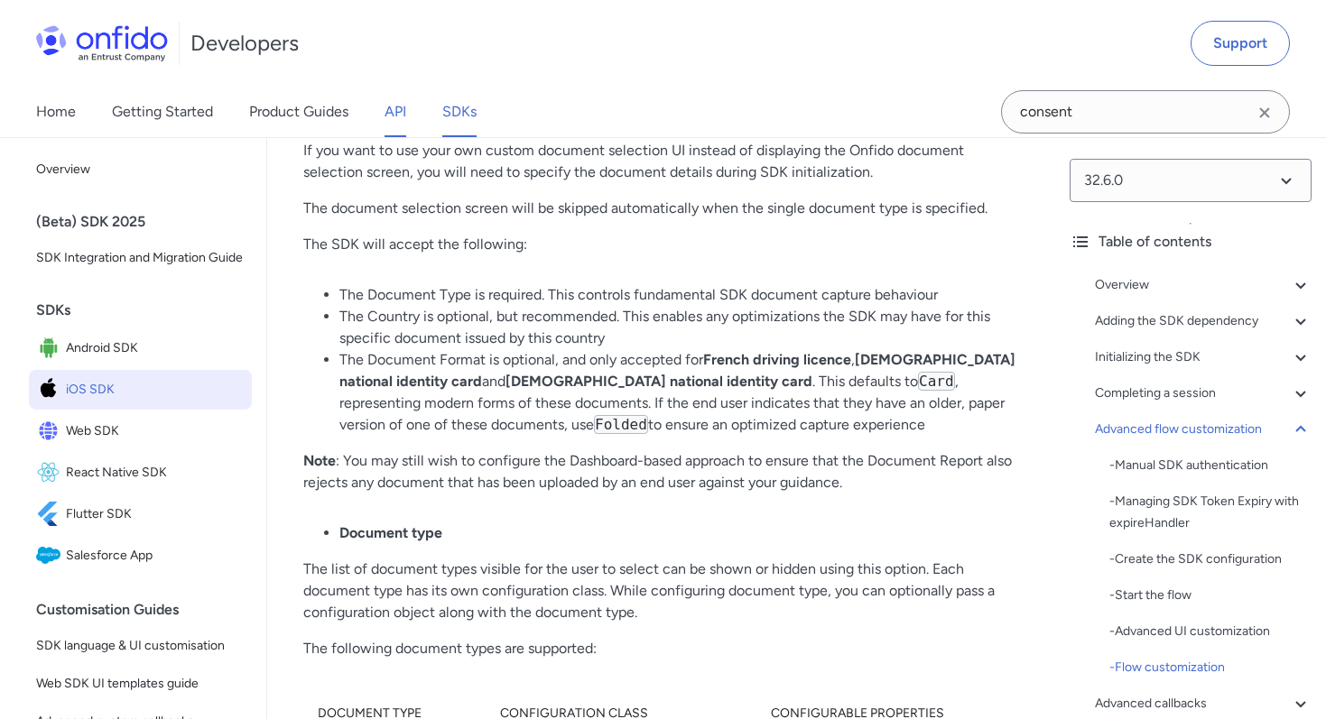
click at [390, 122] on link "API" at bounding box center [396, 112] width 22 height 51
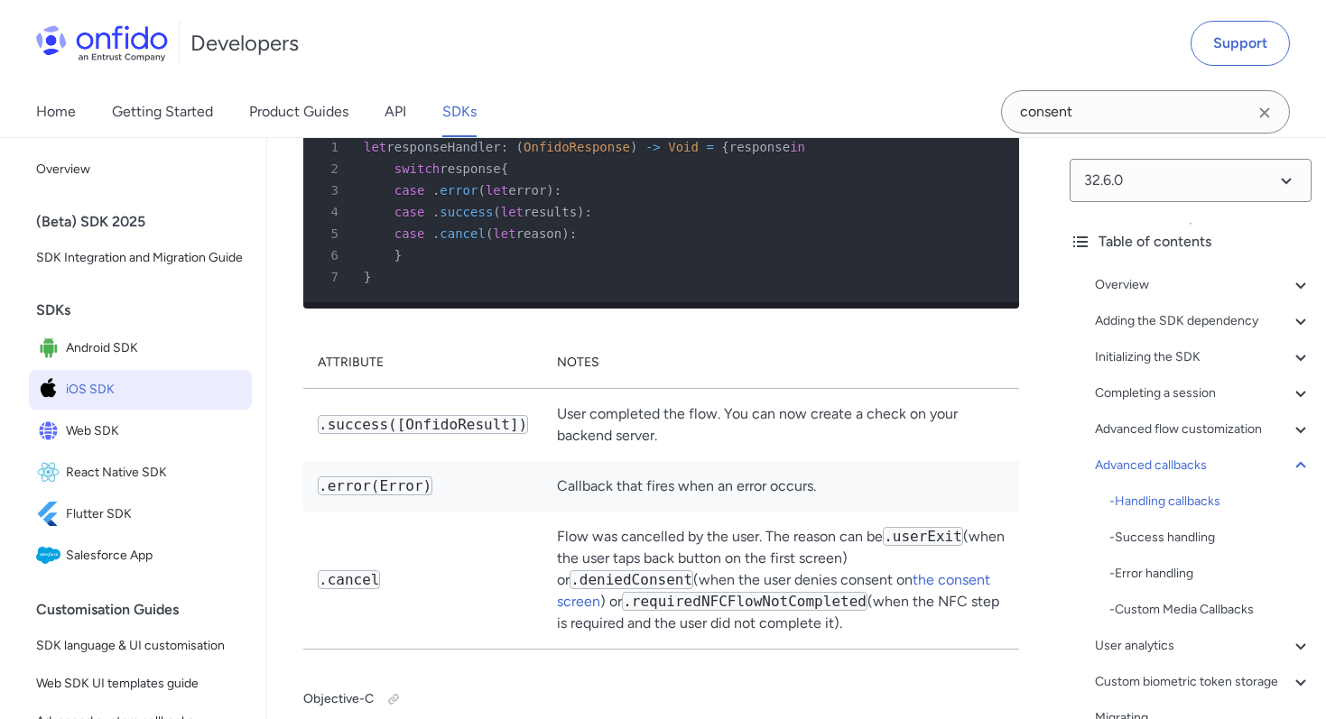
scroll to position [37961, 0]
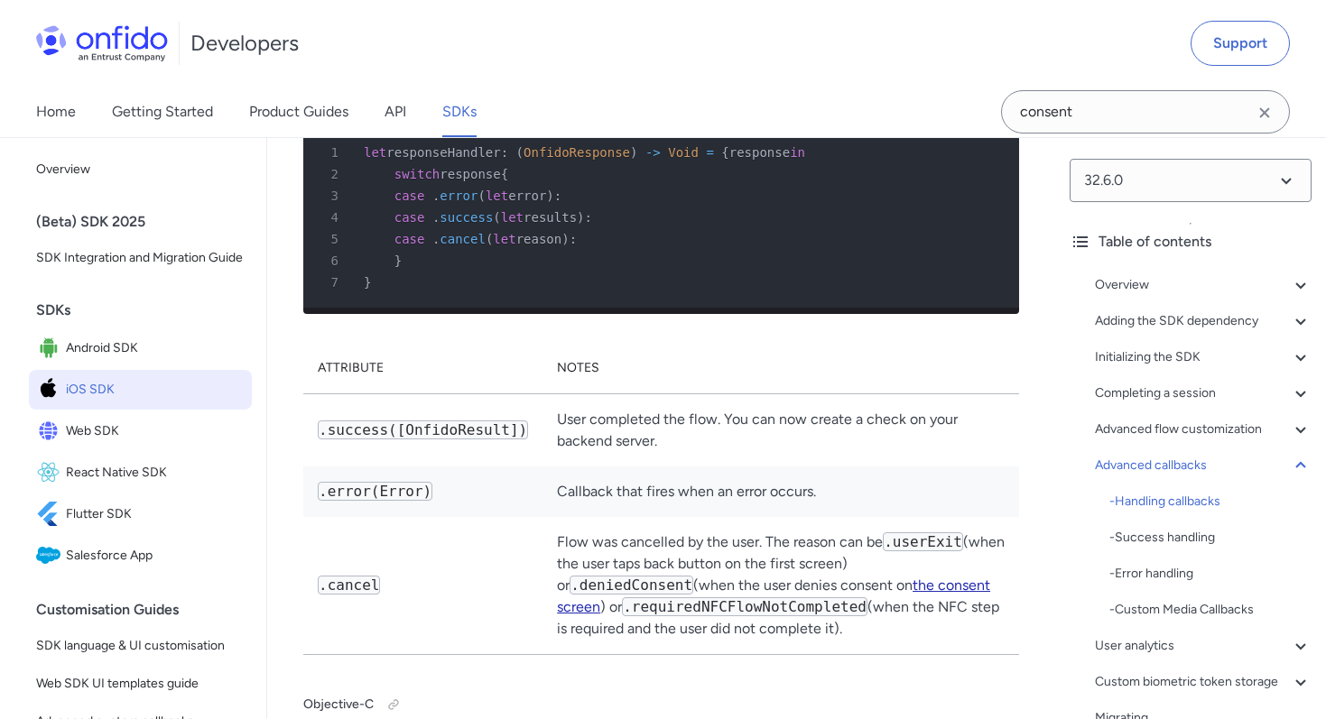
click at [909, 577] on link "the consent screen" at bounding box center [773, 596] width 433 height 39
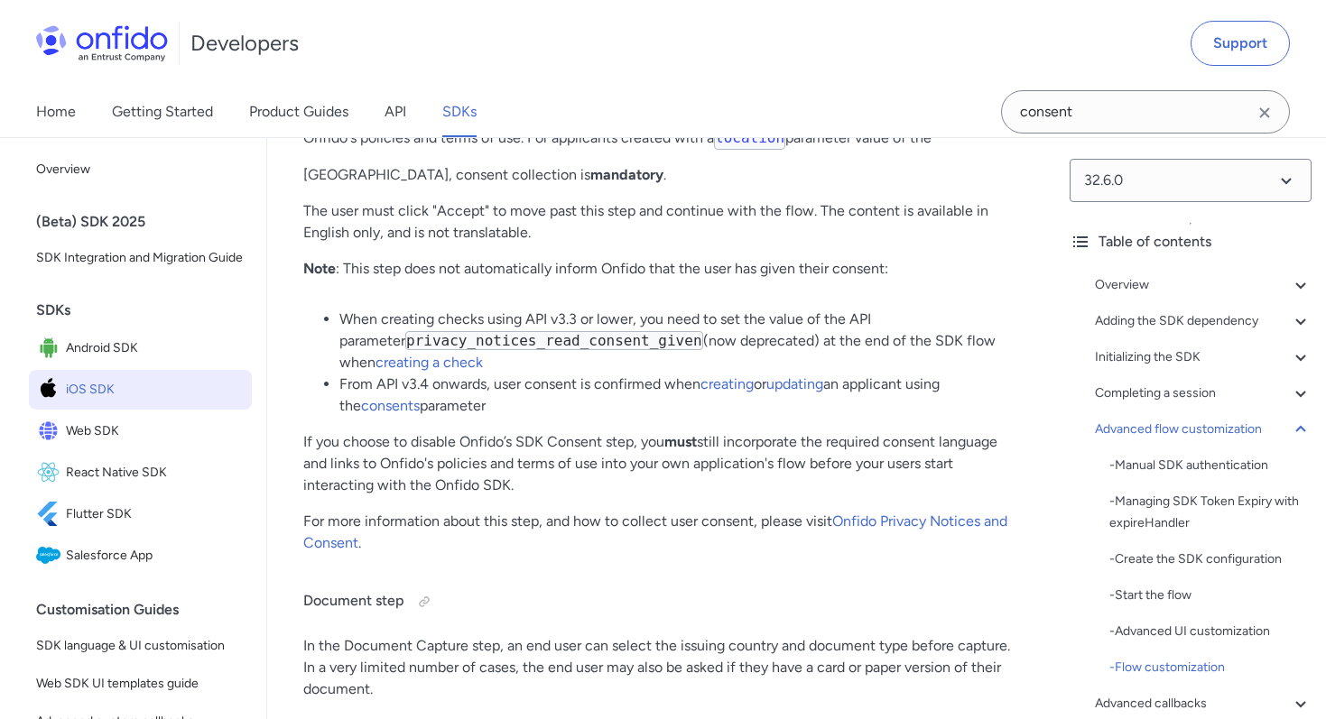
scroll to position [21871, 0]
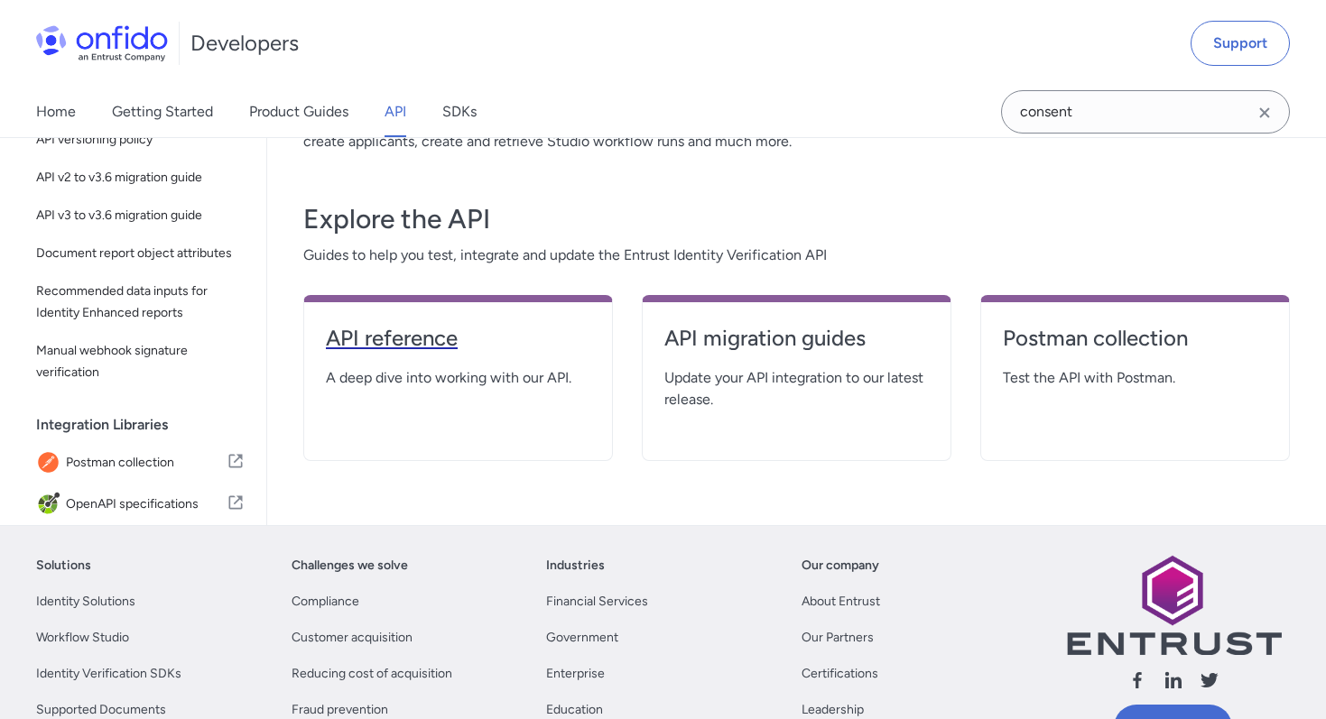
click at [465, 348] on h4 "API reference" at bounding box center [458, 338] width 264 height 29
select select "http"
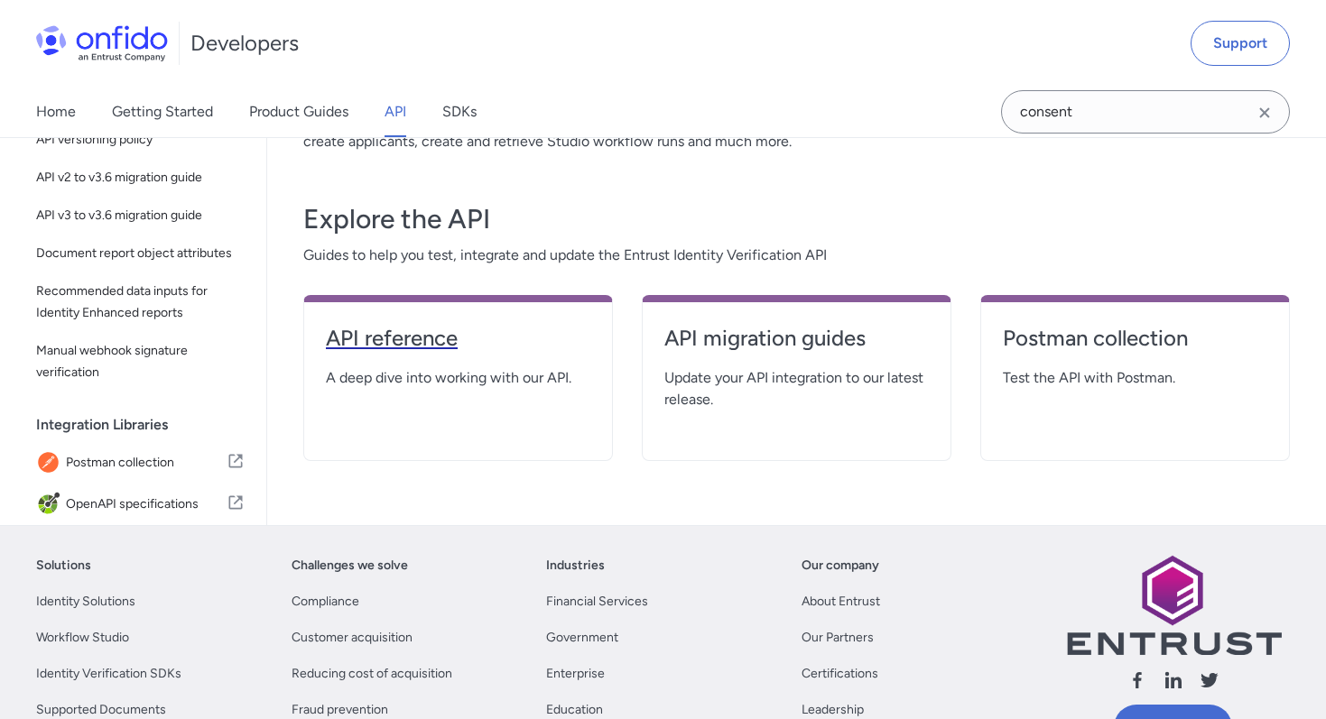
select select "http"
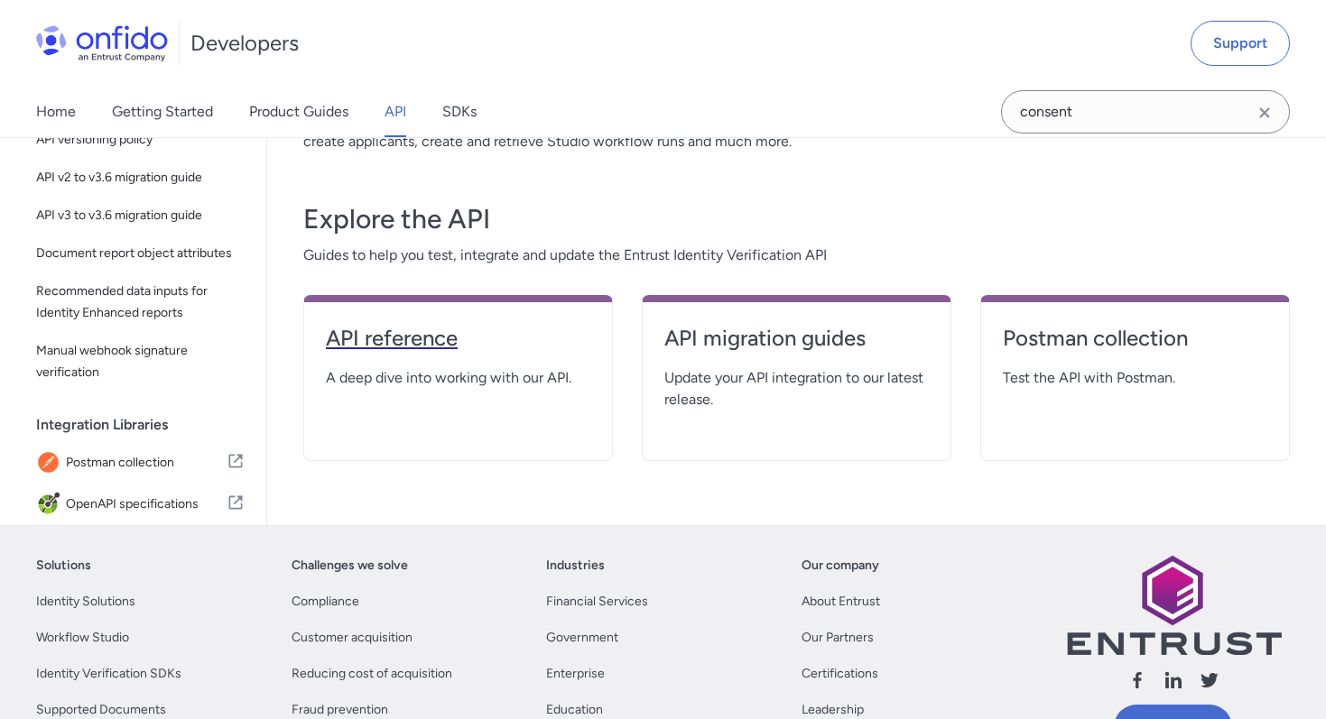
select select "http"
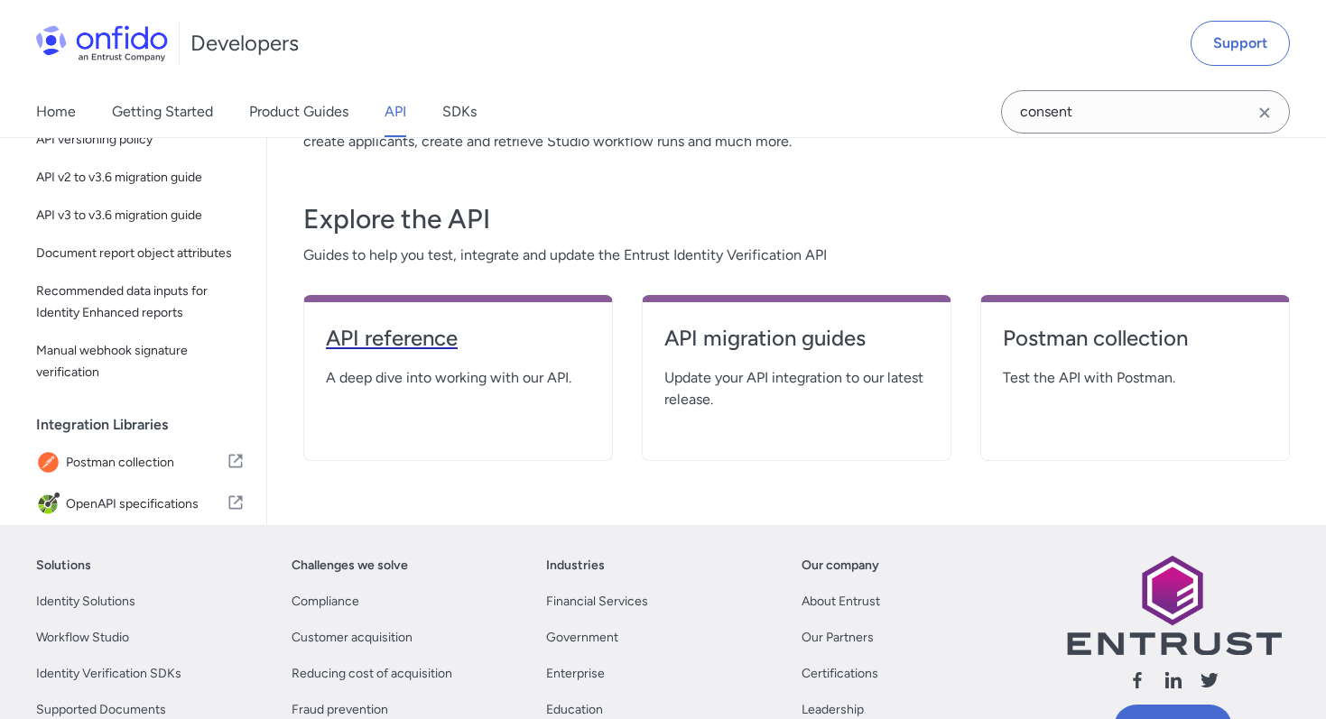
select select "http"
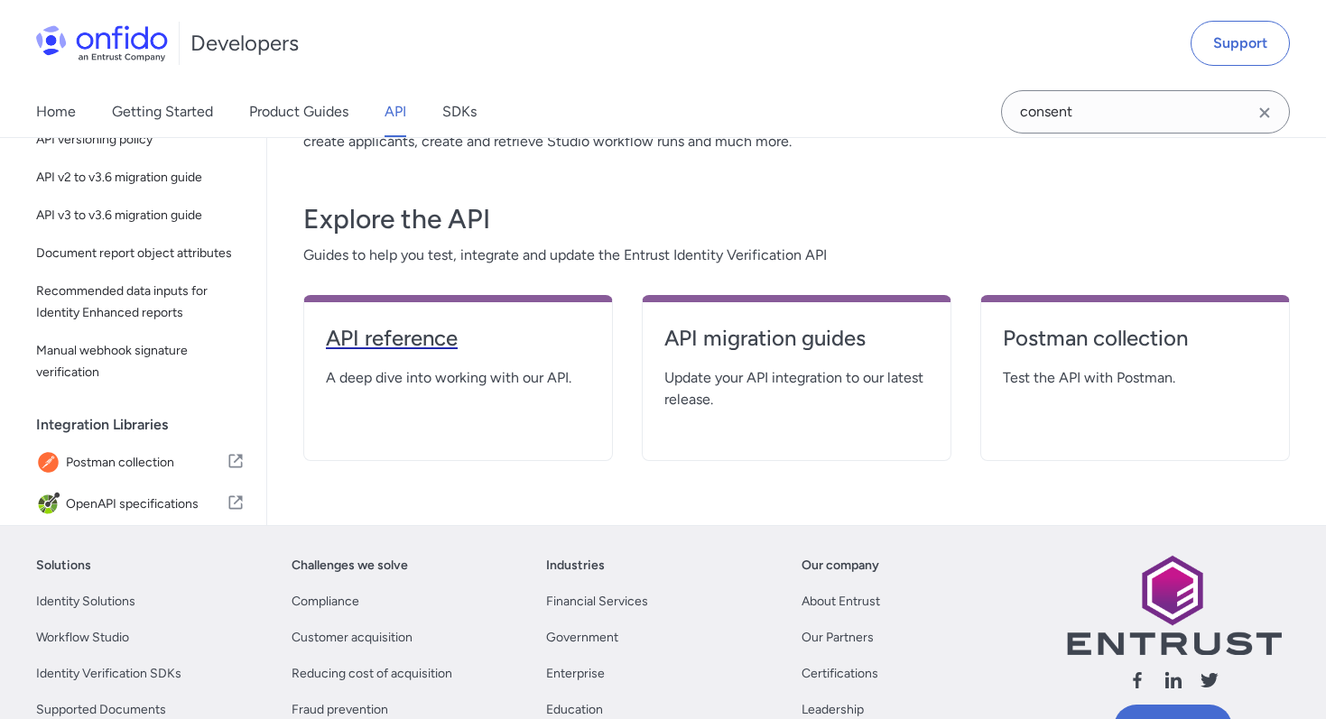
select select "http"
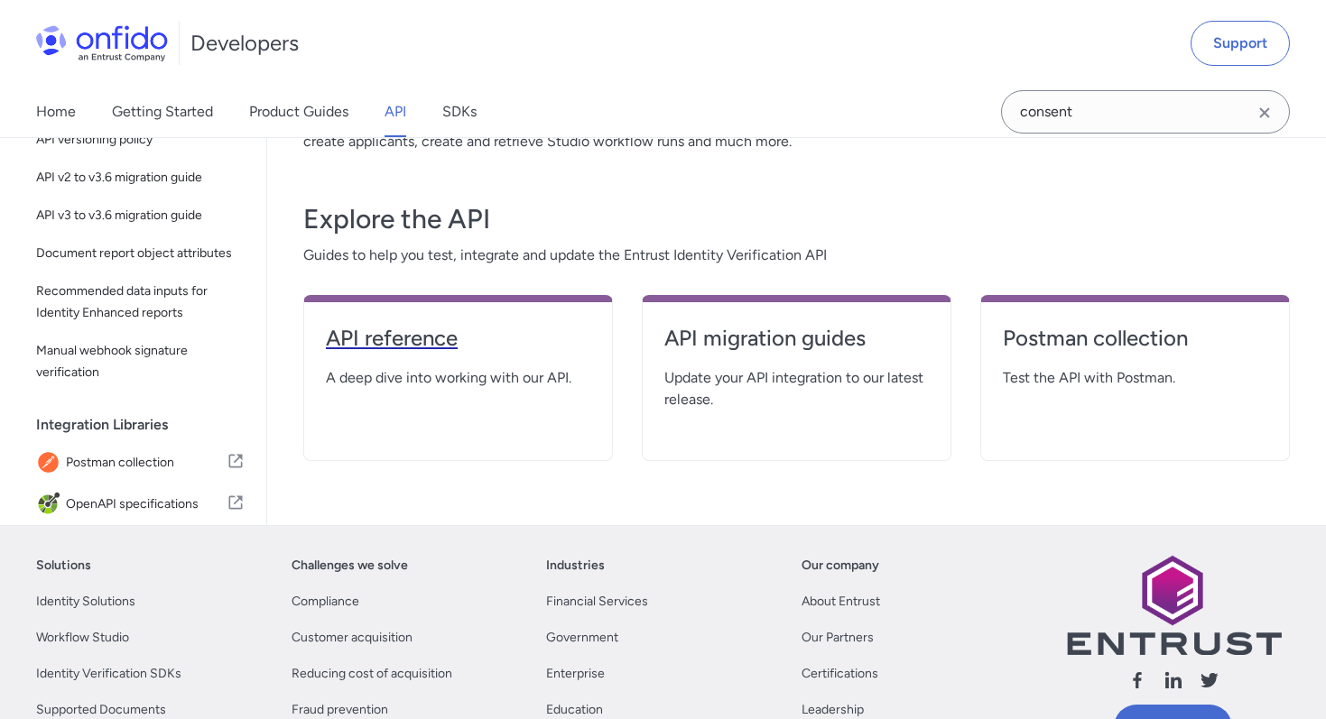
select select "http"
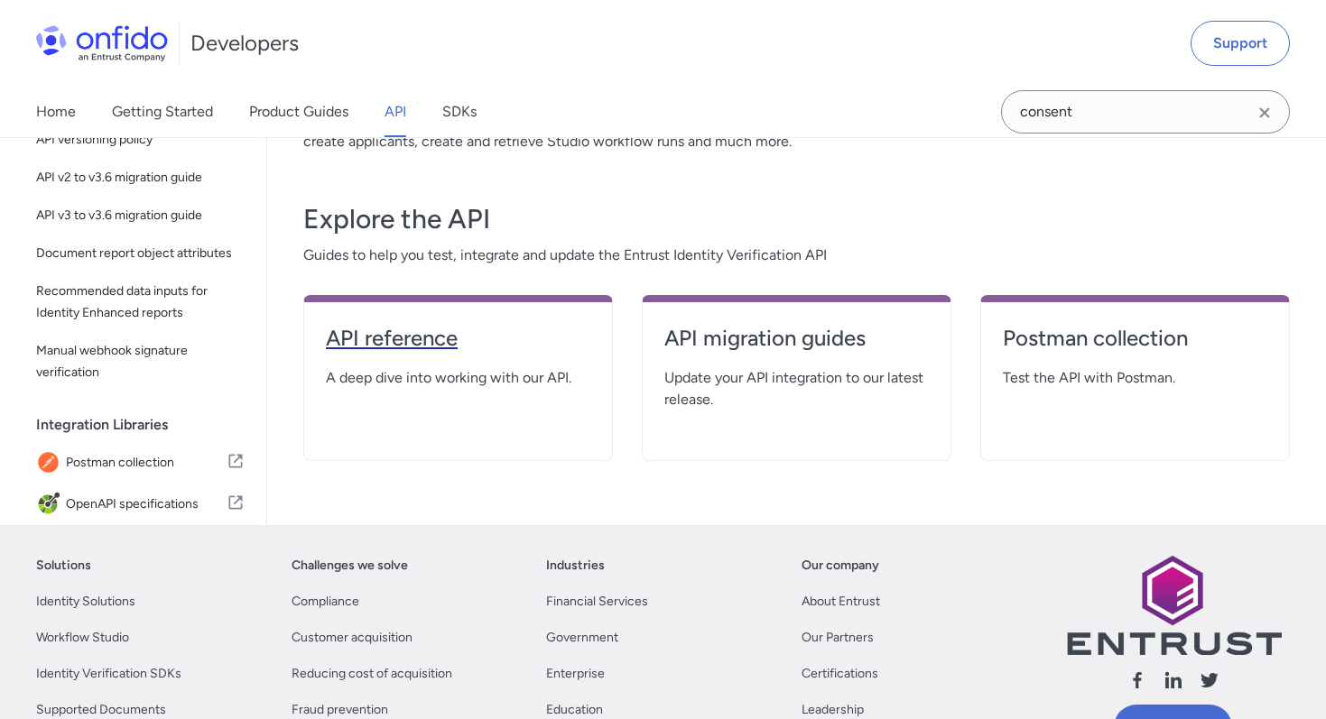
select select "http"
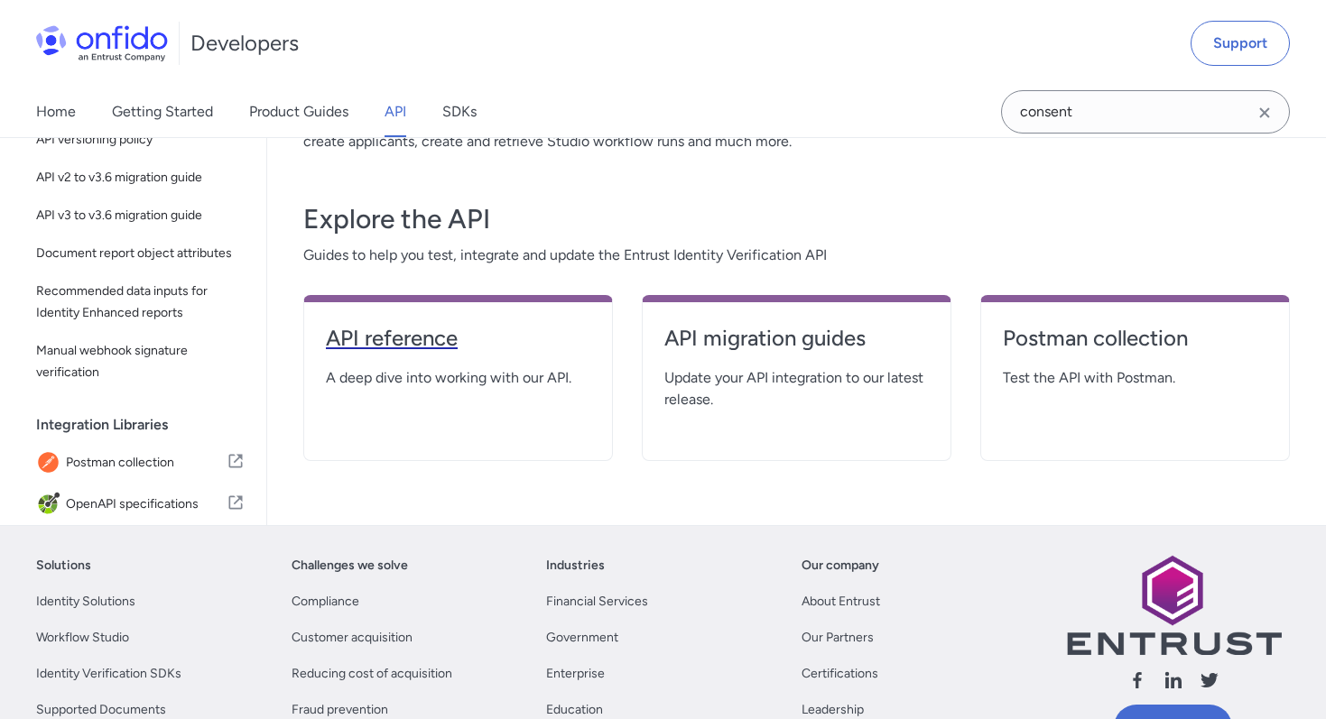
select select "http"
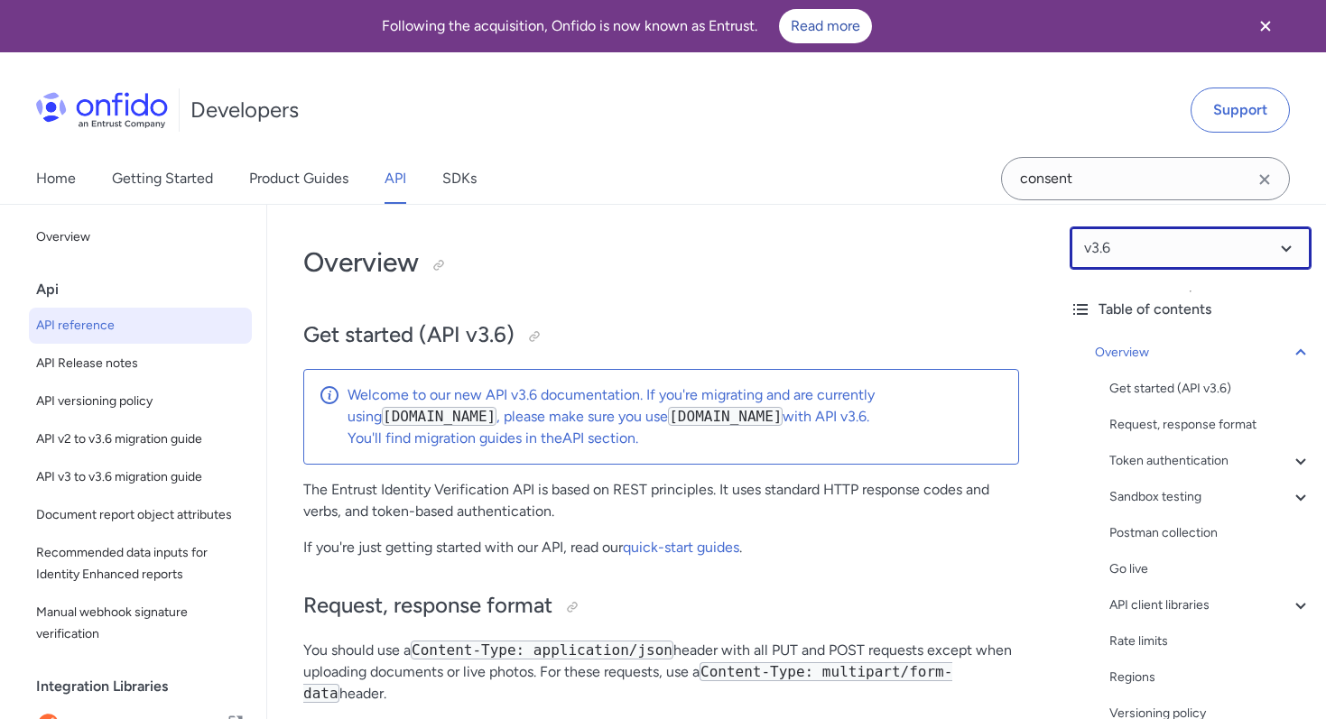
click at [1108, 265] on select at bounding box center [1191, 248] width 242 height 43
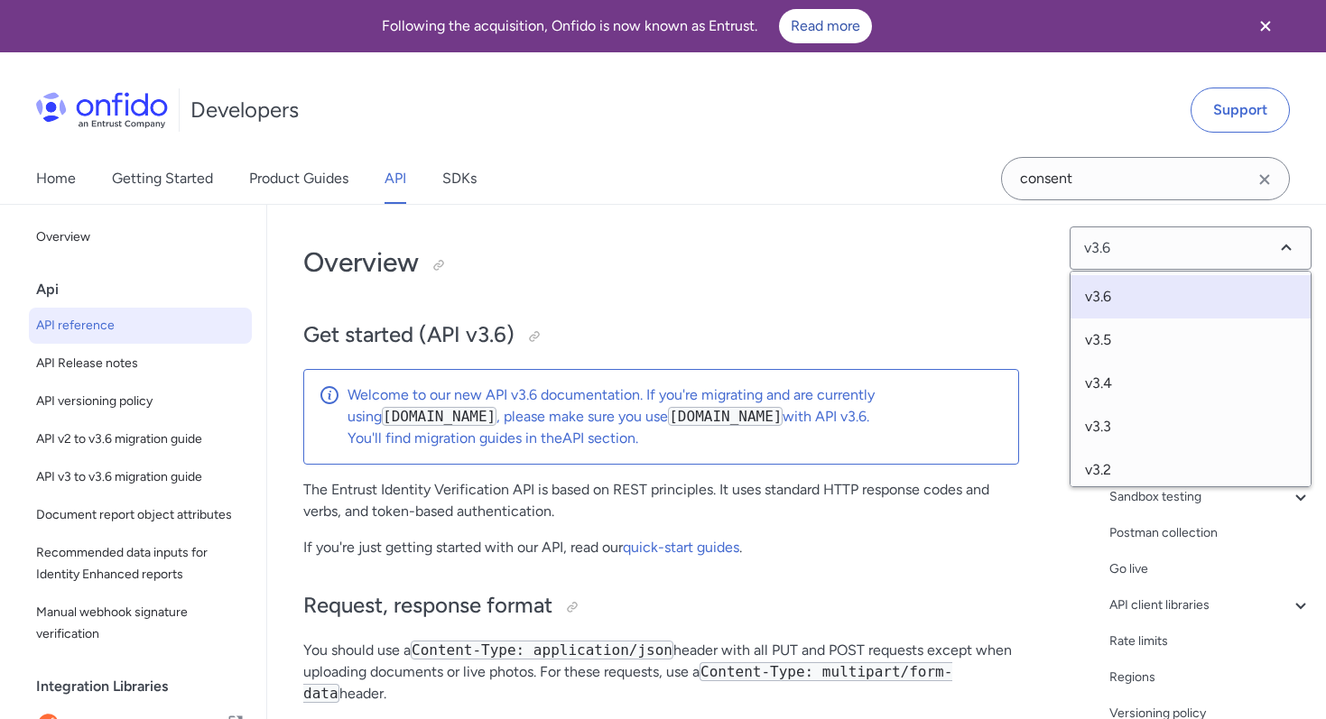
scroll to position [139, 0]
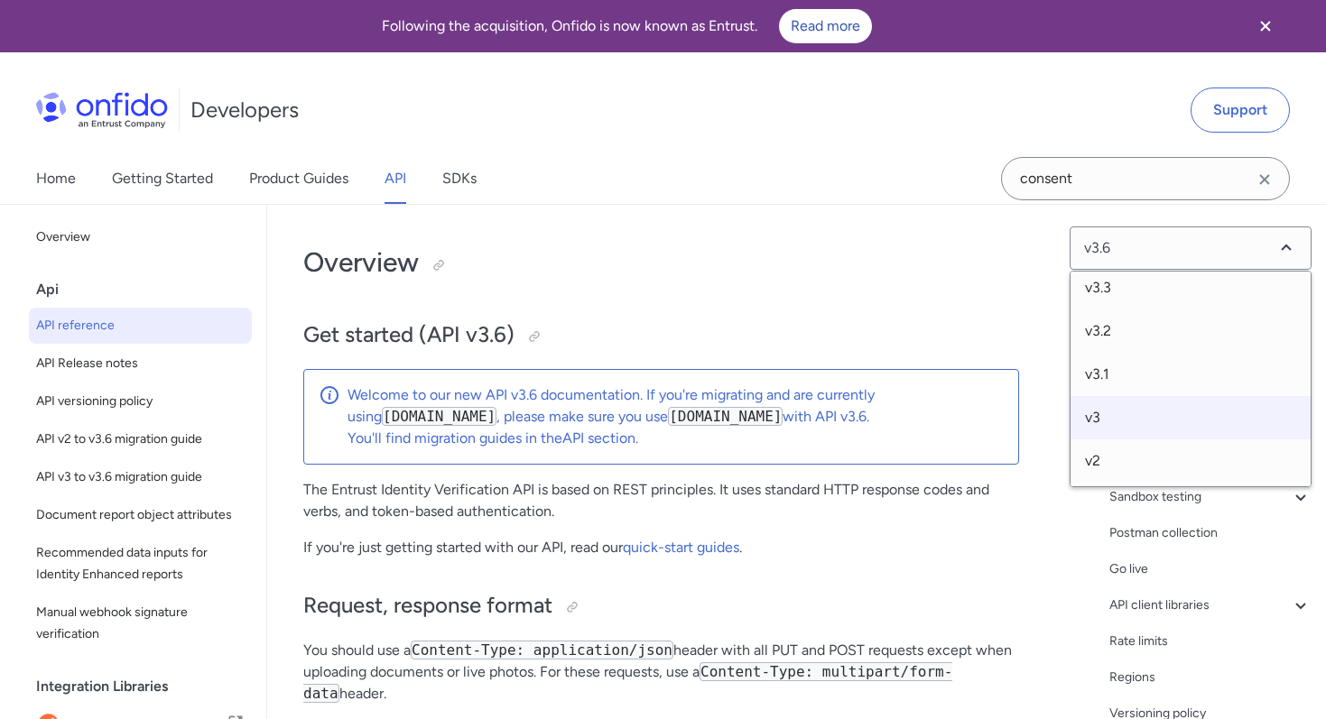
click at [1099, 419] on span "v3" at bounding box center [1191, 417] width 240 height 43
select select "3.0.0"
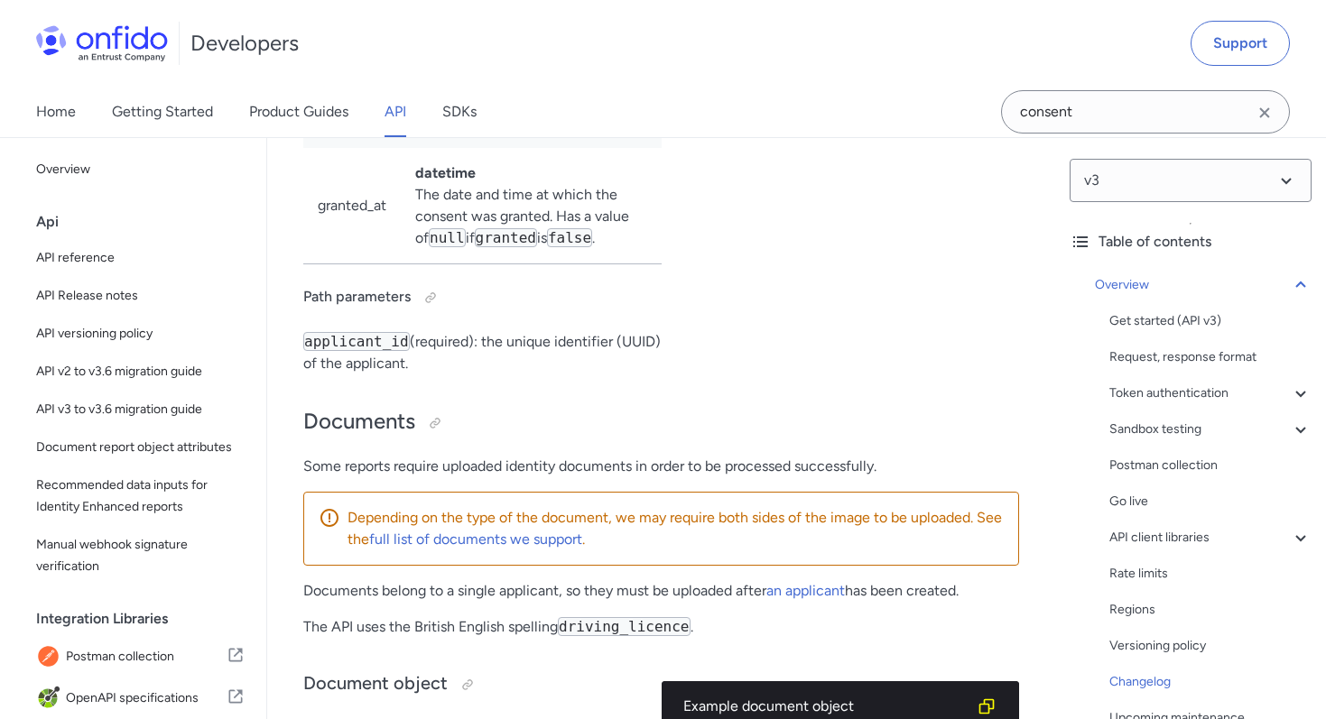
scroll to position [11853, 0]
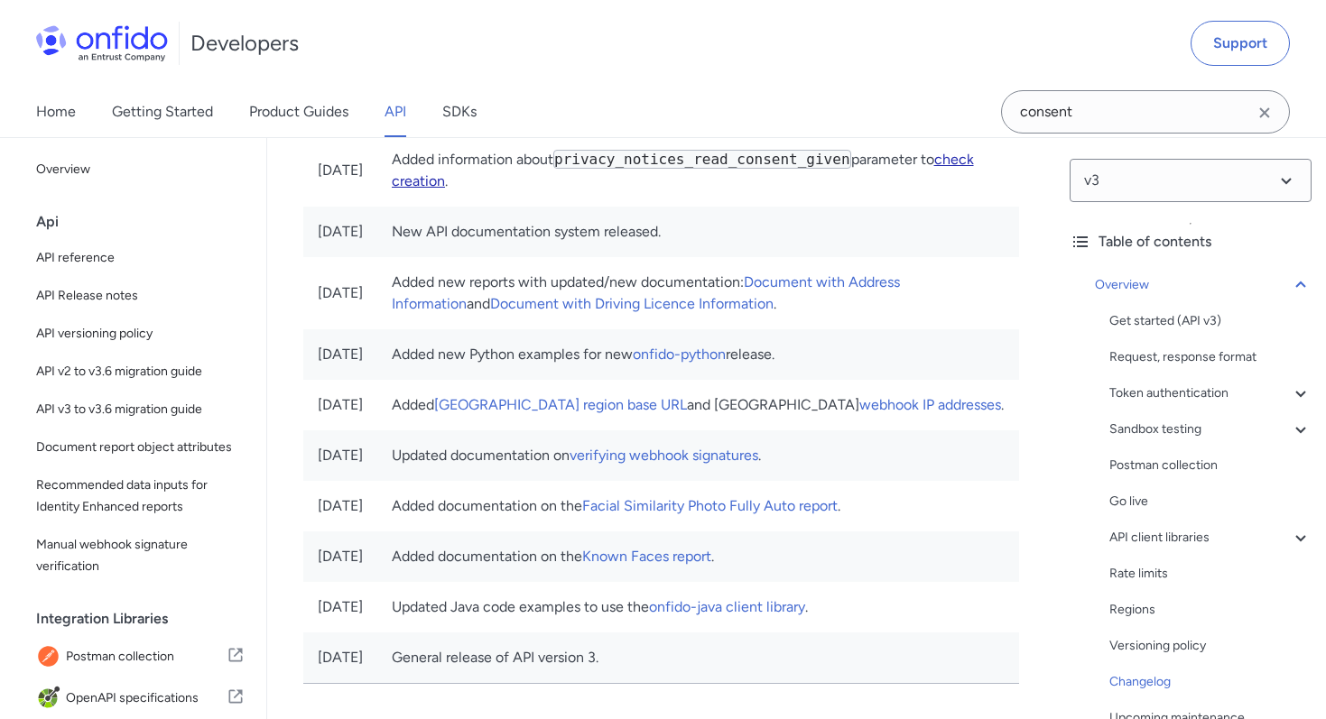
click at [431, 190] on link "check creation" at bounding box center [683, 170] width 582 height 39
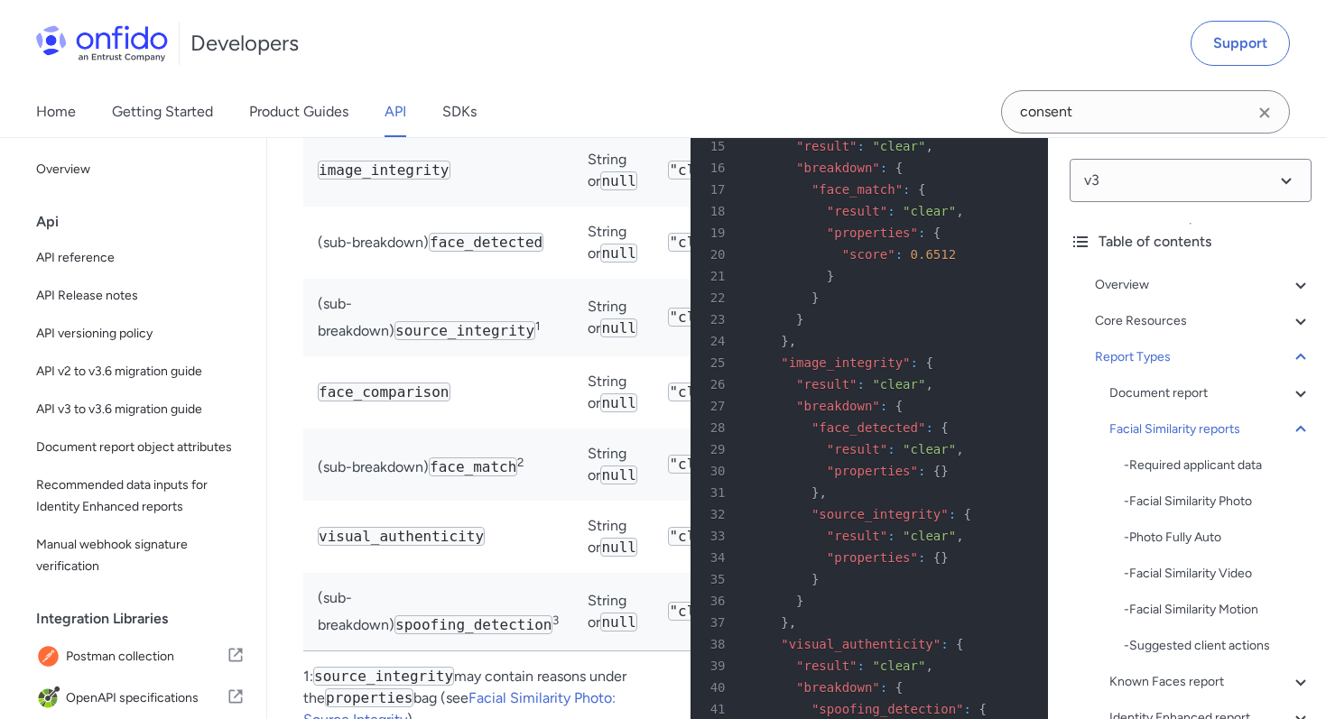
scroll to position [78184, 0]
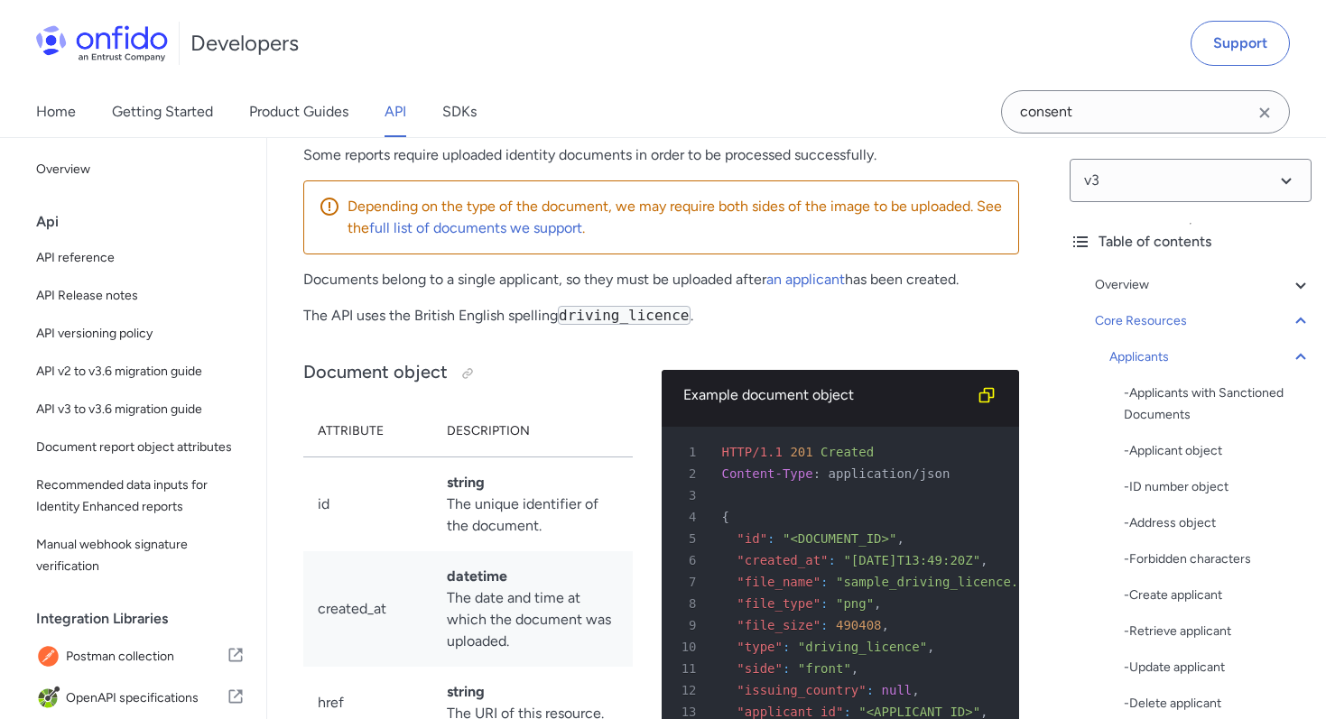
scroll to position [24124, 0]
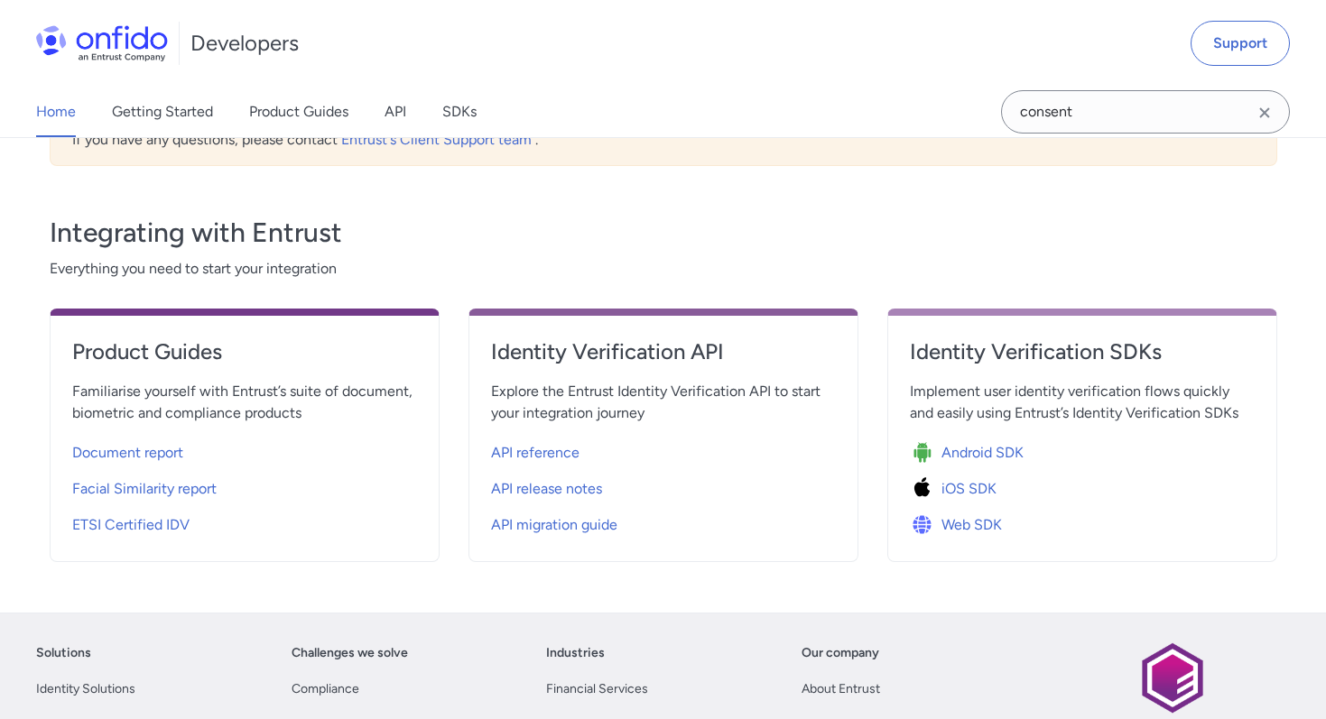
scroll to position [678, 0]
